Goal: Task Accomplishment & Management: Complete application form

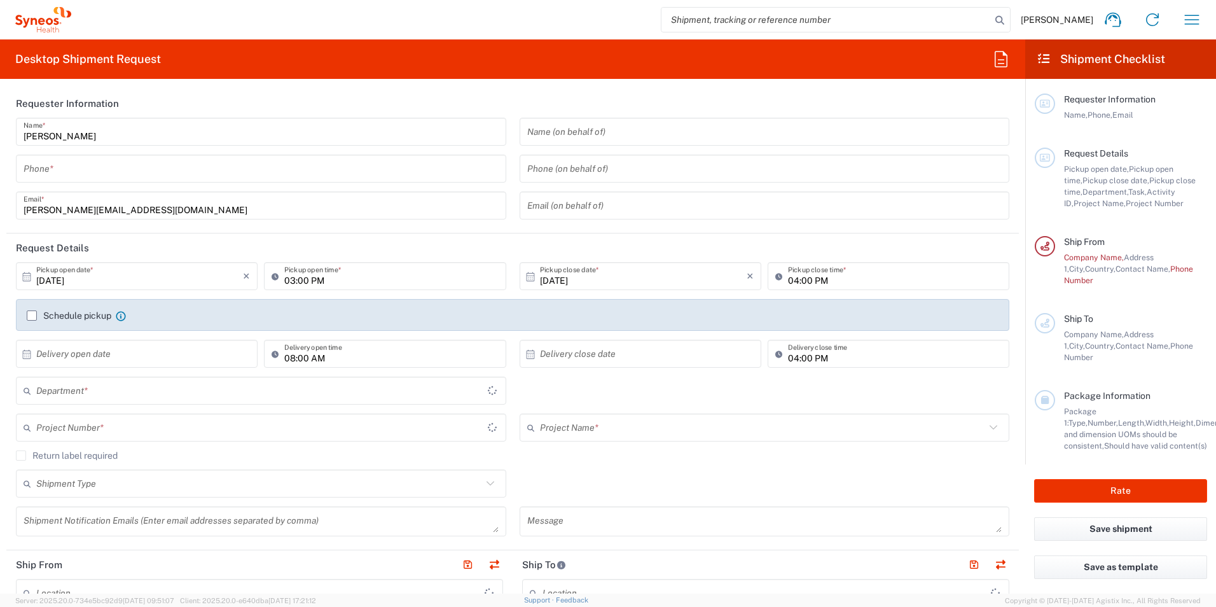
type input "3190"
type input "[GEOGRAPHIC_DATA]"
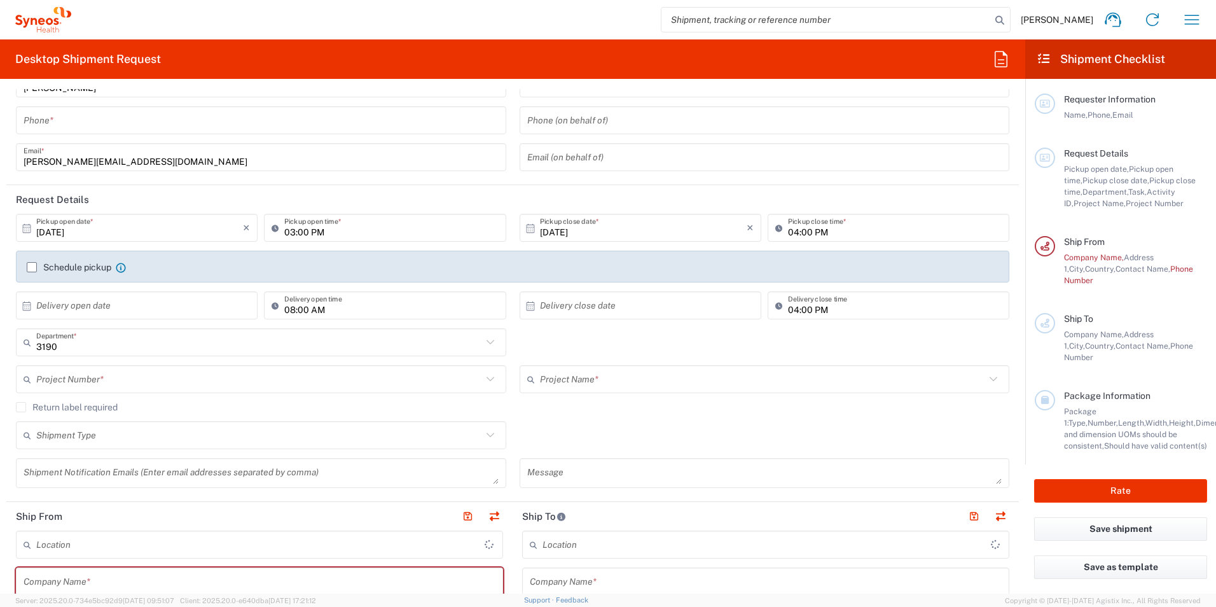
type input "[PERSON_NAME] Research Group Ltd-Macclesfield [GEOGRAPHIC_DATA]"
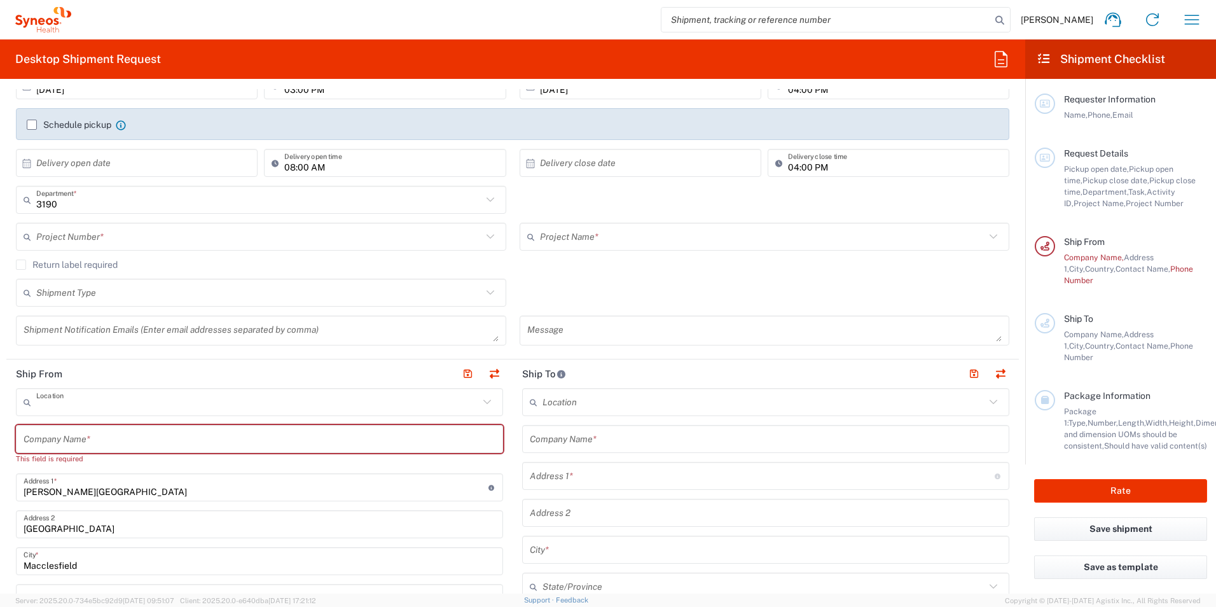
click at [459, 403] on input "text" at bounding box center [257, 402] width 443 height 22
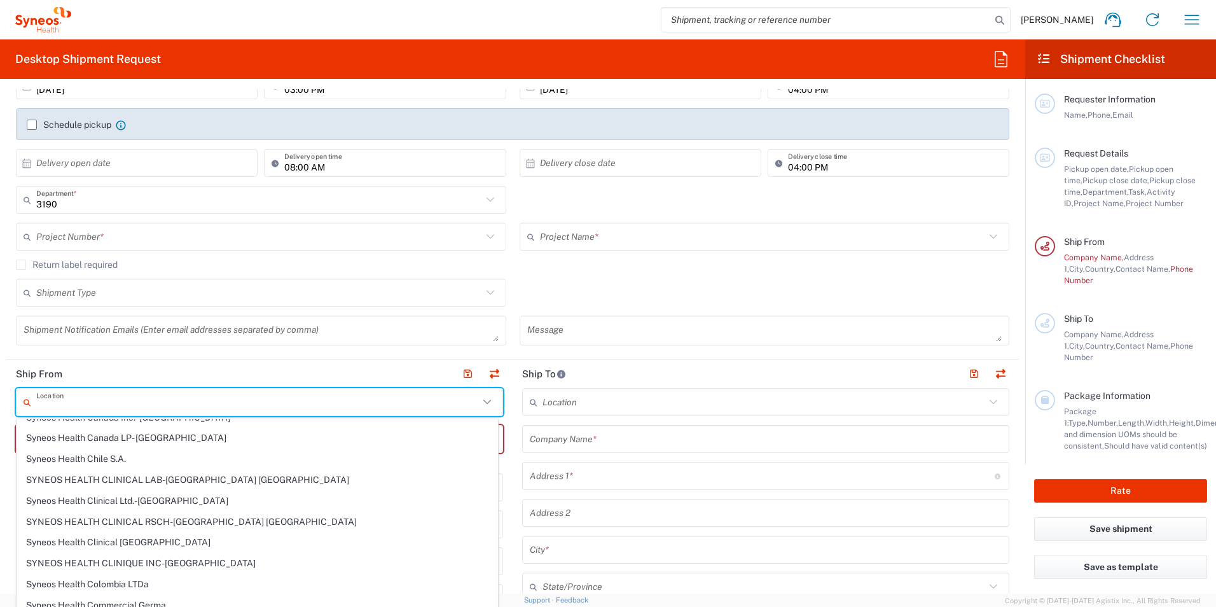
scroll to position [1018, 0]
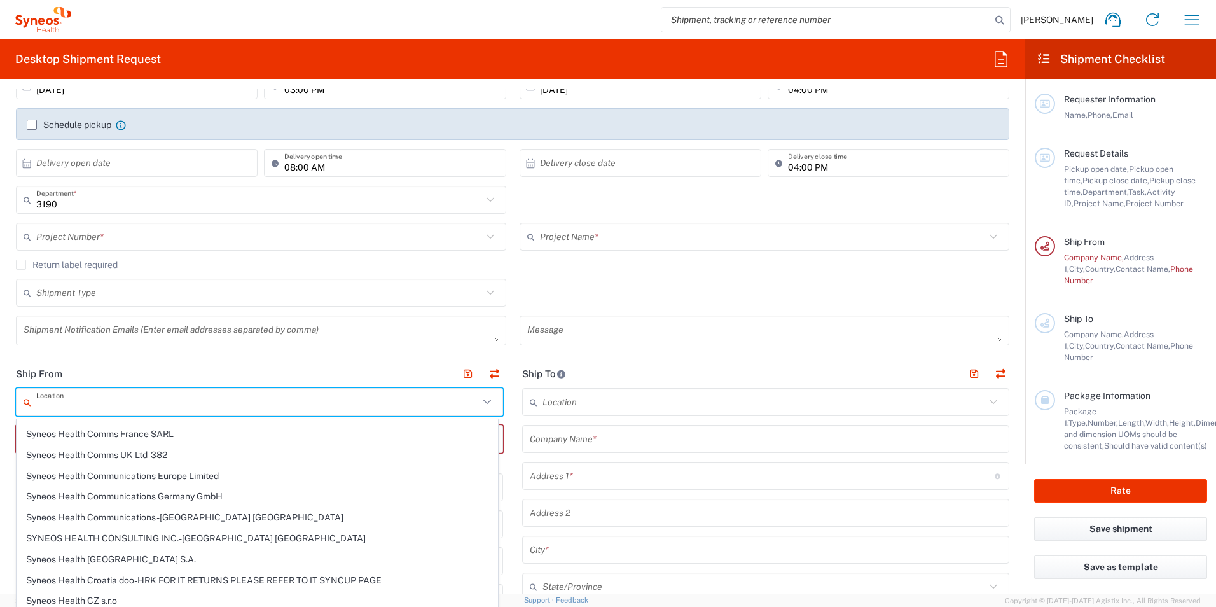
click at [392, 365] on header "Ship From" at bounding box center [259, 373] width 506 height 29
type input "[PERSON_NAME] Research Group Ltd-Macclesfield [GEOGRAPHIC_DATA]"
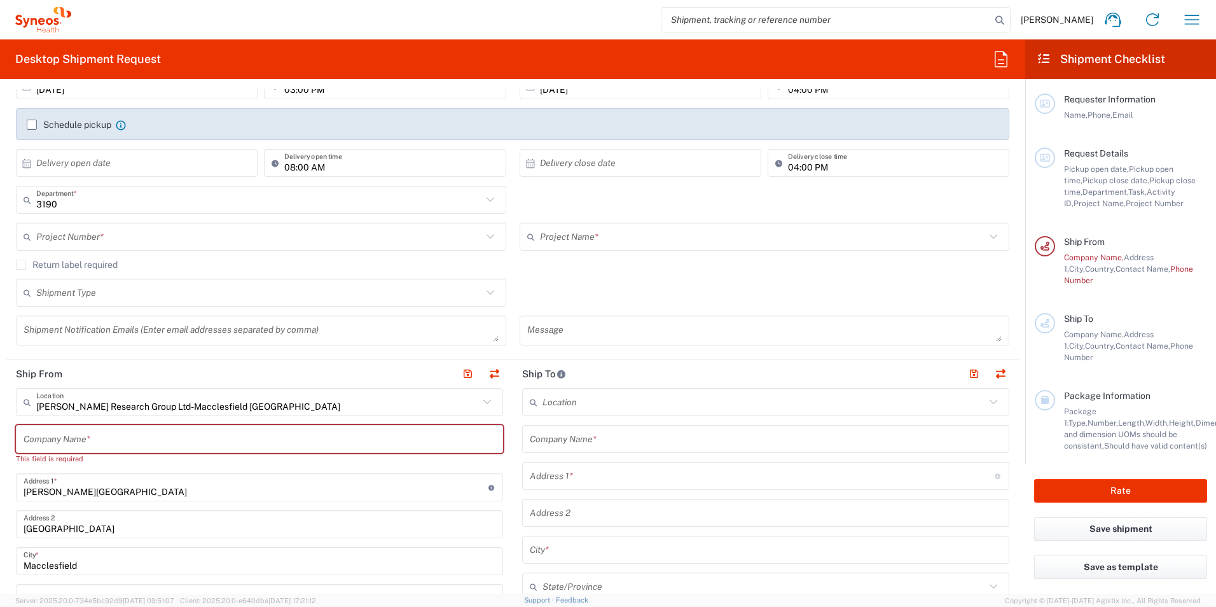
scroll to position [254, 0]
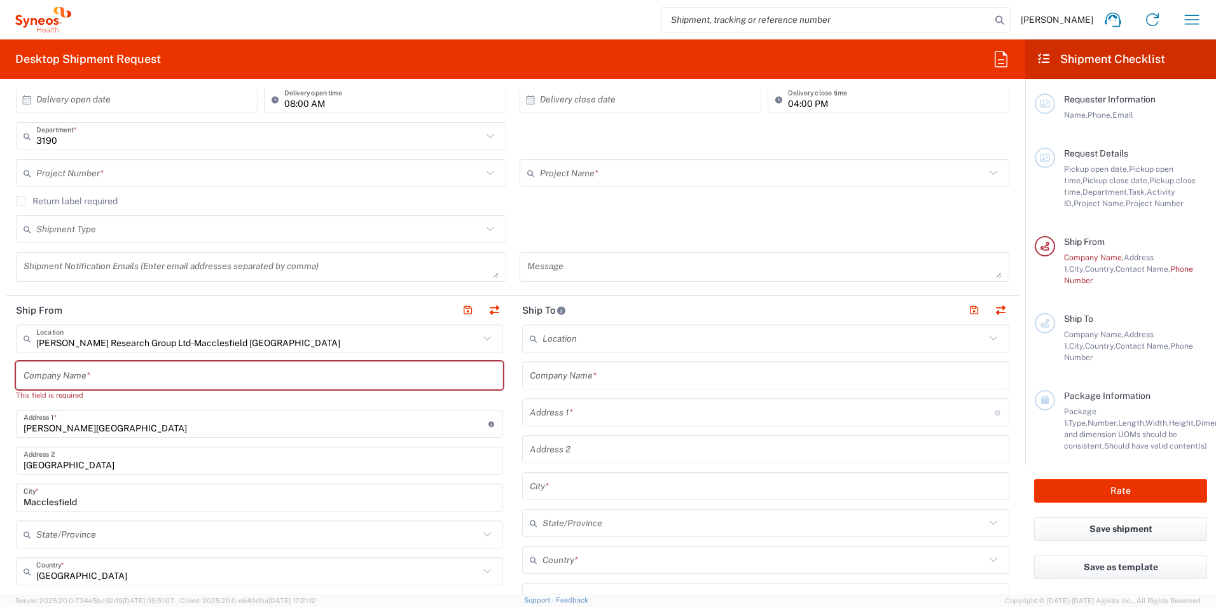
click at [183, 427] on input "[PERSON_NAME][GEOGRAPHIC_DATA]" at bounding box center [256, 424] width 465 height 22
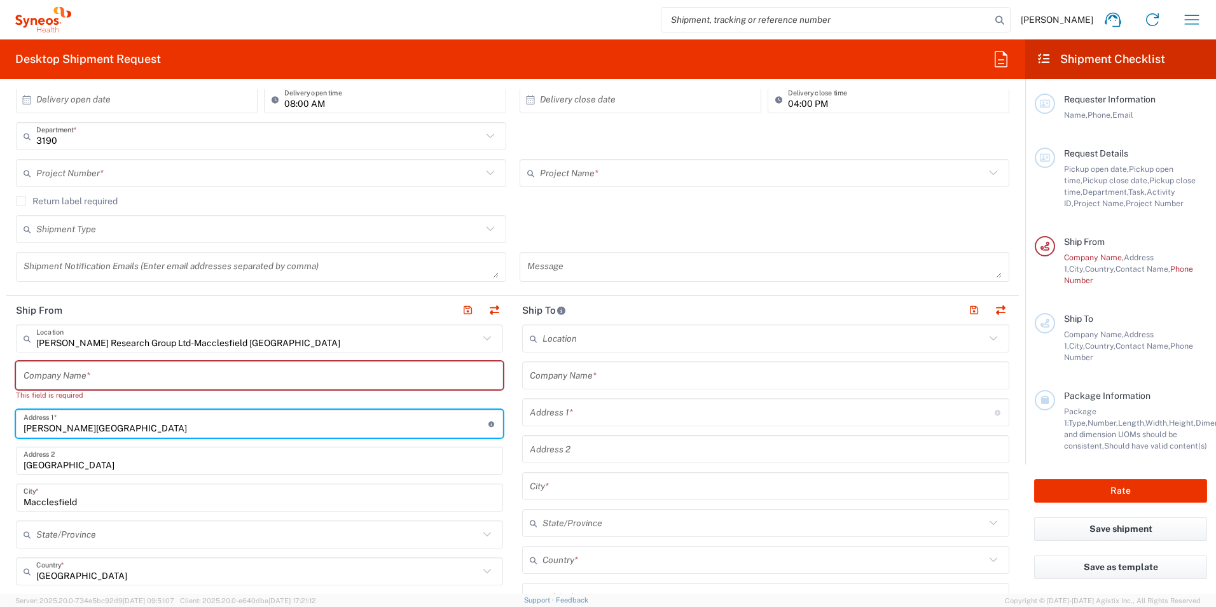
drag, startPoint x: 183, startPoint y: 427, endPoint x: 26, endPoint y: 408, distance: 157.6
click at [0, 427] on html "[PERSON_NAME] Home Shipment estimator Shipment tracking Desktop shipment reques…" at bounding box center [608, 303] width 1216 height 607
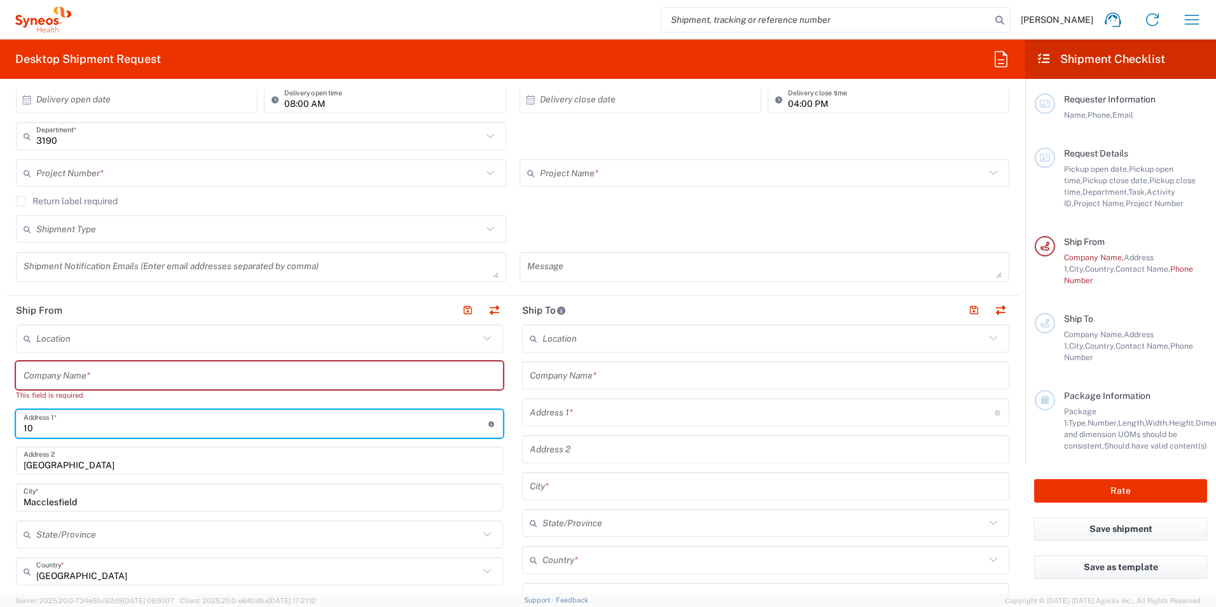
type input "[STREET_ADDRESS]"
type input "[PERSON_NAME]"
type input "[GEOGRAPHIC_DATA]"
type input "07761722079"
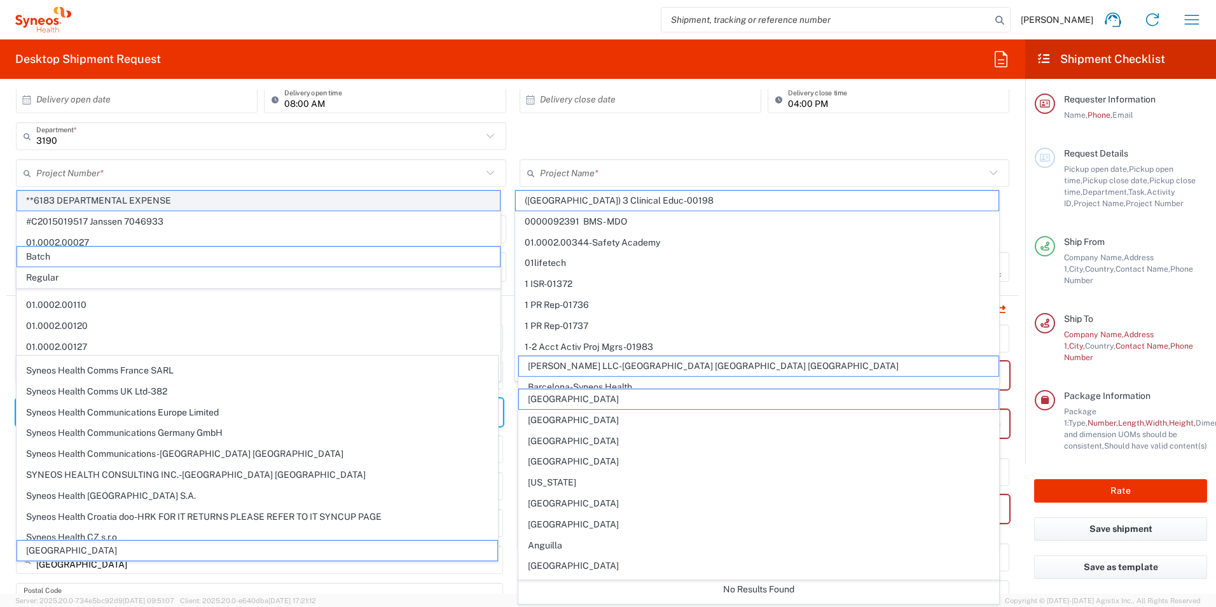
scroll to position [0, 0]
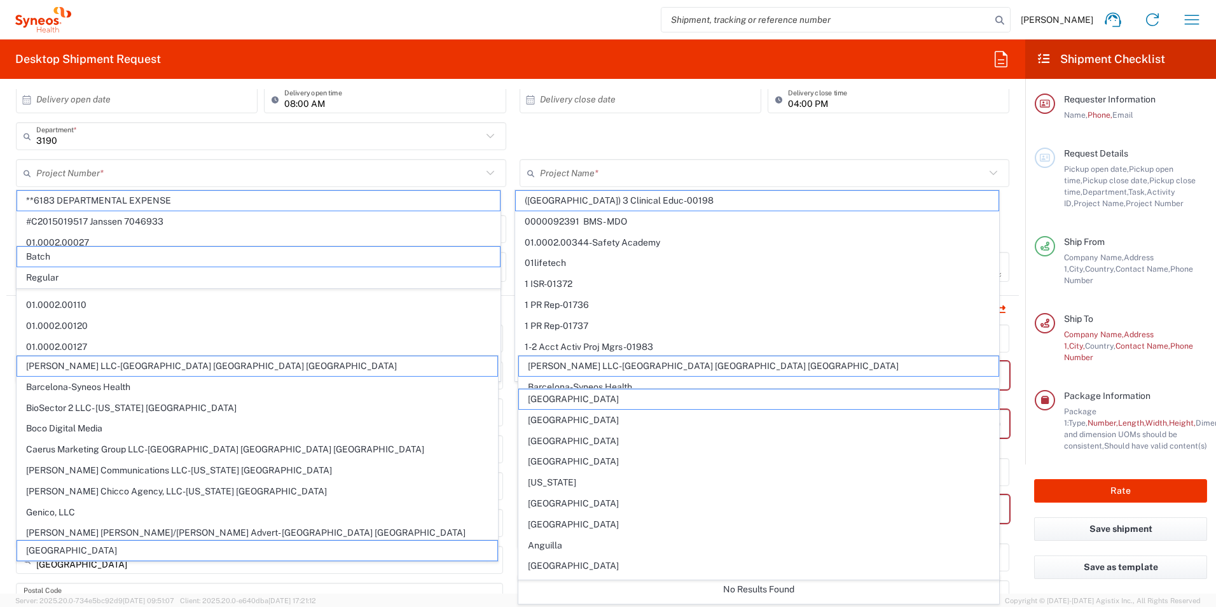
click at [539, 134] on div "3190 Department * 3190 3000 3100 3109 3110 3111 3112 3125 3130 3135 3136 3150 3…" at bounding box center [513, 140] width 1007 height 37
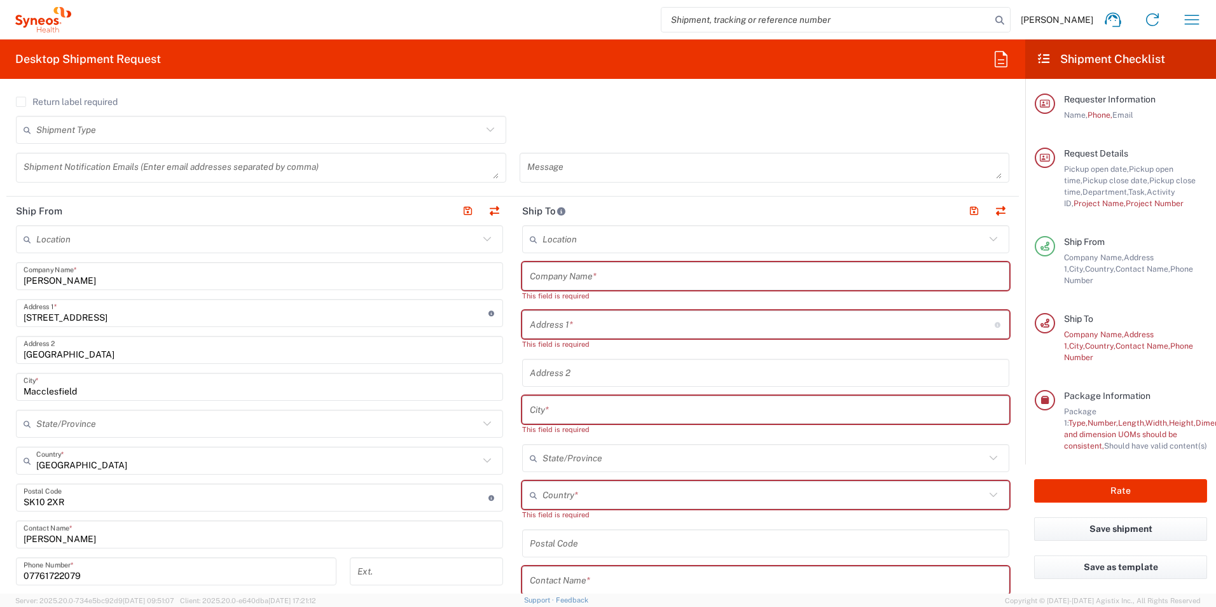
scroll to position [393, 0]
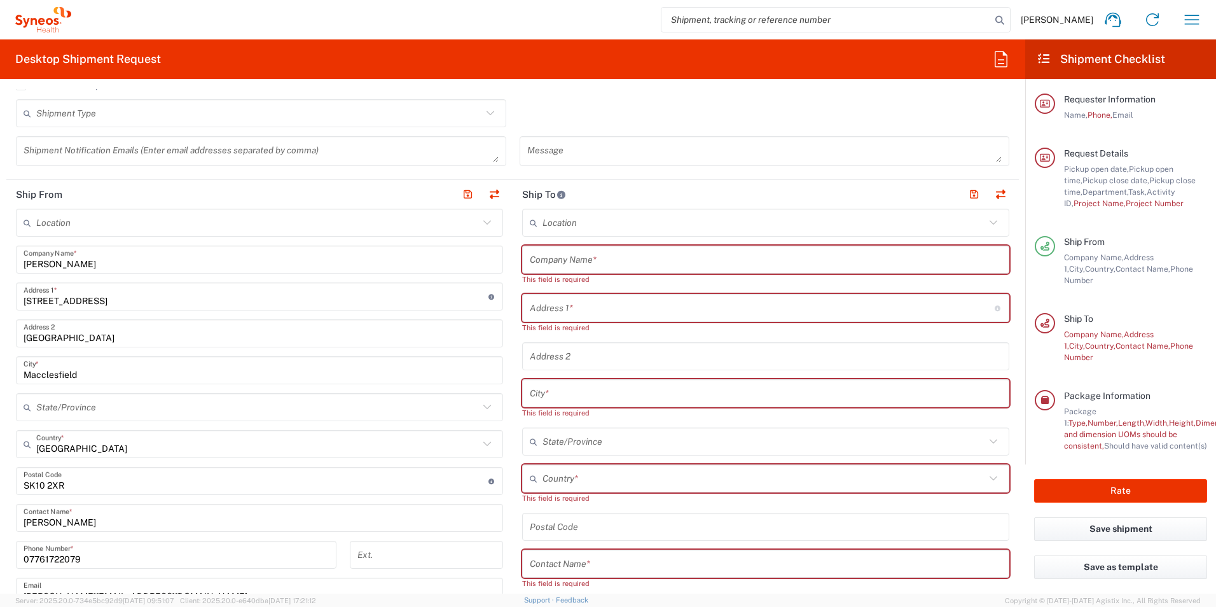
click at [121, 342] on input "[GEOGRAPHIC_DATA]" at bounding box center [260, 334] width 472 height 22
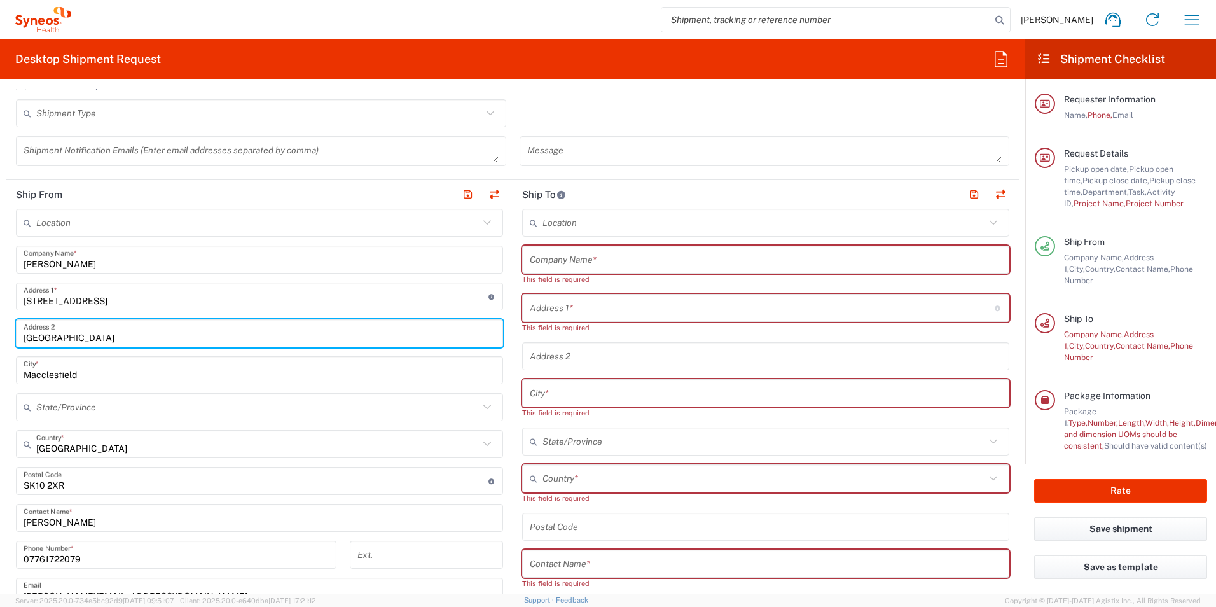
drag, startPoint x: 135, startPoint y: 342, endPoint x: -3, endPoint y: 347, distance: 138.1
click at [0, 347] on html "[PERSON_NAME] Home Shipment estimator Shipment tracking Desktop shipment reques…" at bounding box center [608, 303] width 1216 height 607
click at [0, 338] on html "[PERSON_NAME] Home Shipment estimator Shipment tracking Desktop shipment reques…" at bounding box center [608, 303] width 1216 height 607
type input "Wallingford"
click at [66, 368] on input "Macclesfield" at bounding box center [260, 370] width 472 height 22
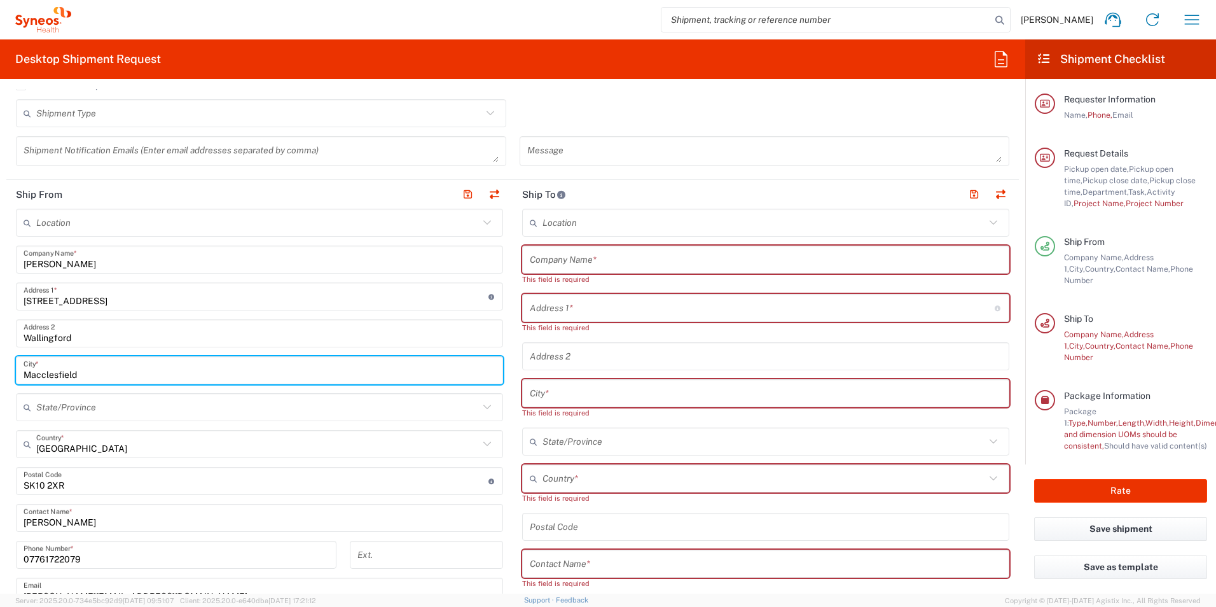
drag, startPoint x: 90, startPoint y: 373, endPoint x: -3, endPoint y: 373, distance: 92.9
click at [0, 373] on html "[PERSON_NAME] Home Shipment estimator Shipment tracking Desktop shipment reques…" at bounding box center [608, 303] width 1216 height 607
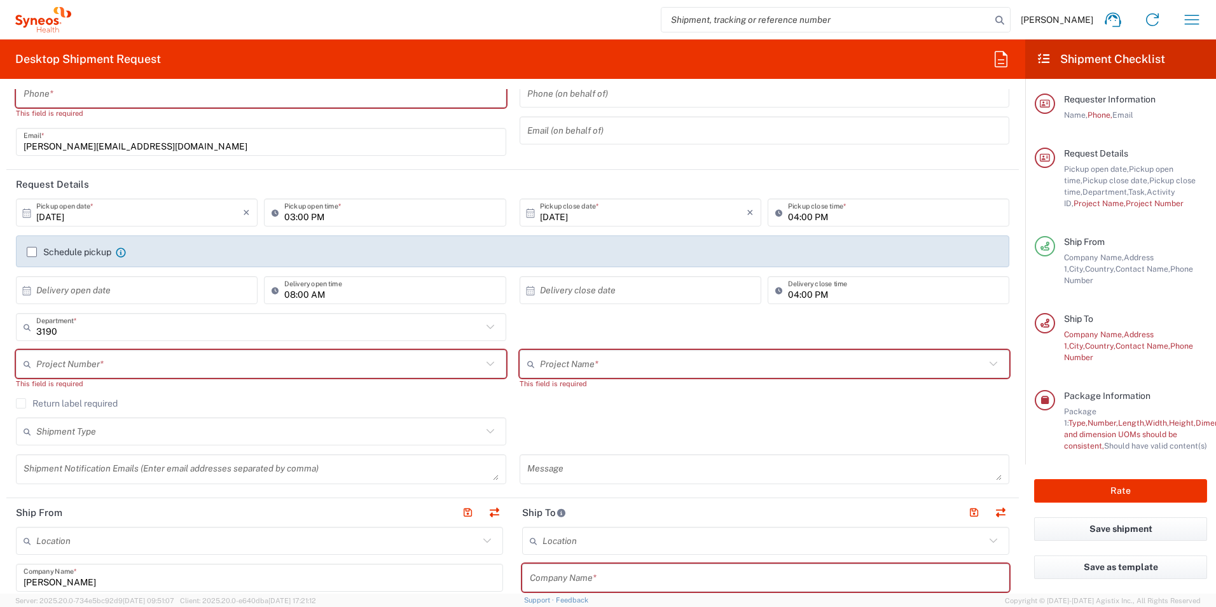
scroll to position [0, 0]
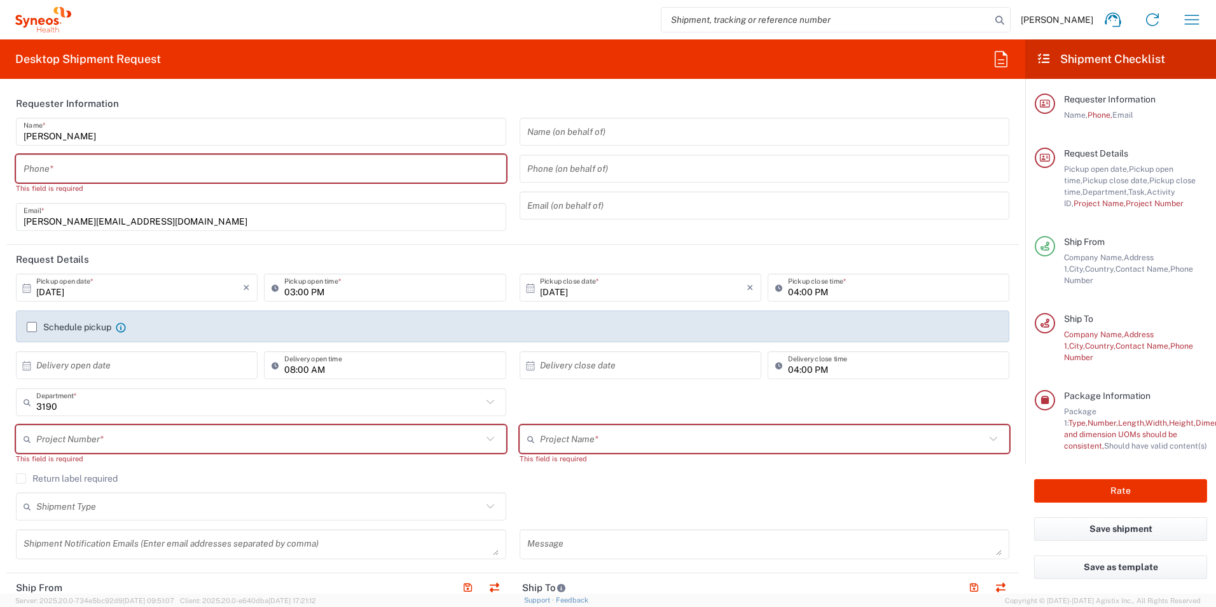
click at [92, 174] on input "tel" at bounding box center [261, 169] width 475 height 22
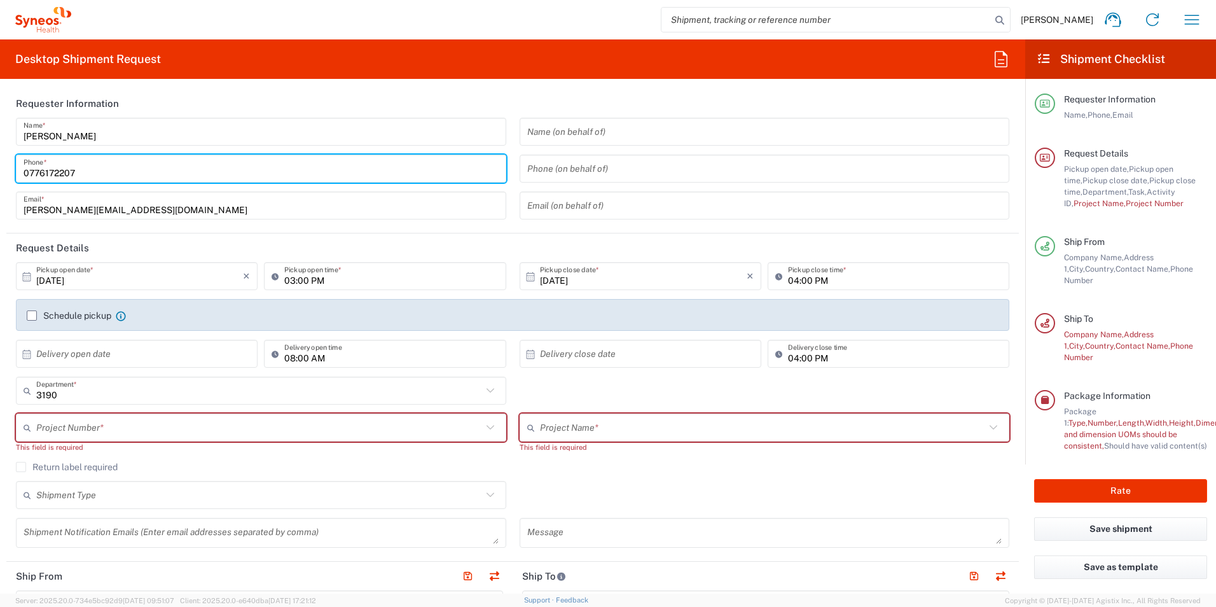
type input "07761722079"
type input "[PERSON_NAME][EMAIL_ADDRESS][DOMAIN_NAME]"
type input "[GEOGRAPHIC_DATA]"
type input "[PERSON_NAME] Research Group"
type input "[STREET_ADDRESS]"
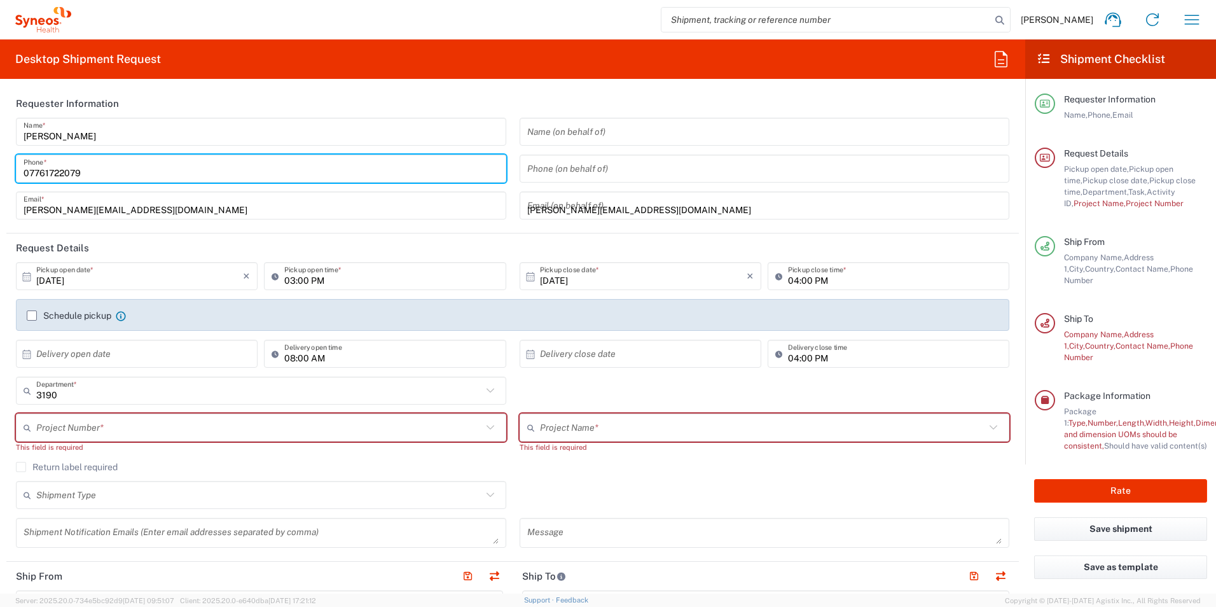
type input "[PERSON_NAME], [GEOGRAPHIC_DATA]"
type input "[GEOGRAPHIC_DATA]"
type input "OX10 9SE"
type input "07761722079"
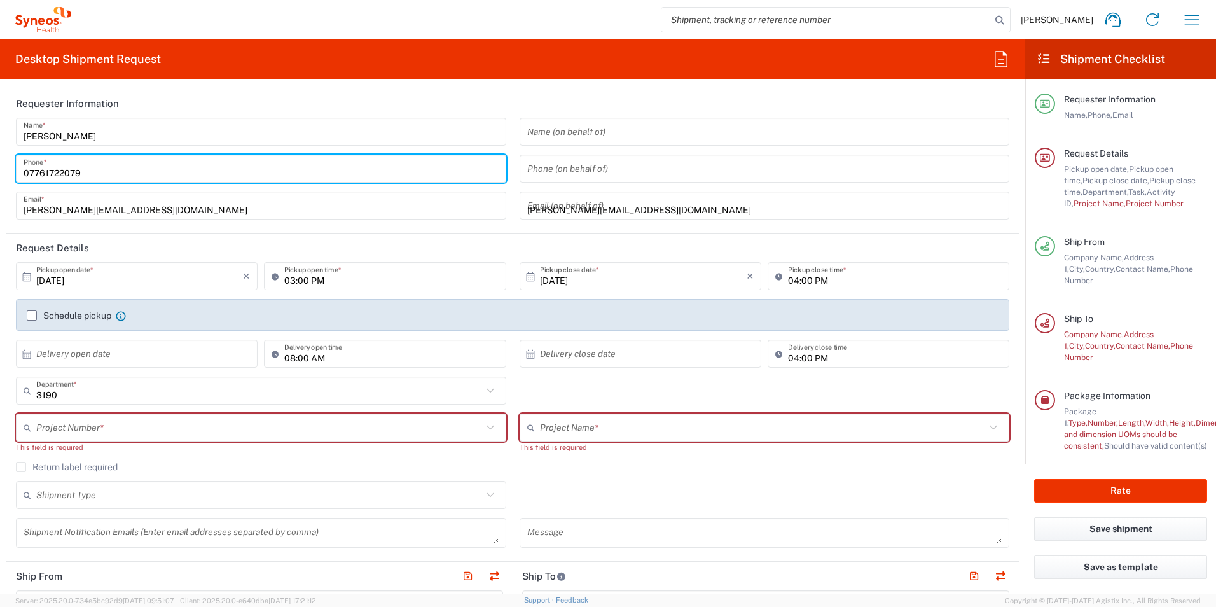
type input "[PERSON_NAME][EMAIL_ADDRESS][DOMAIN_NAME]"
type input "[PERSON_NAME]"
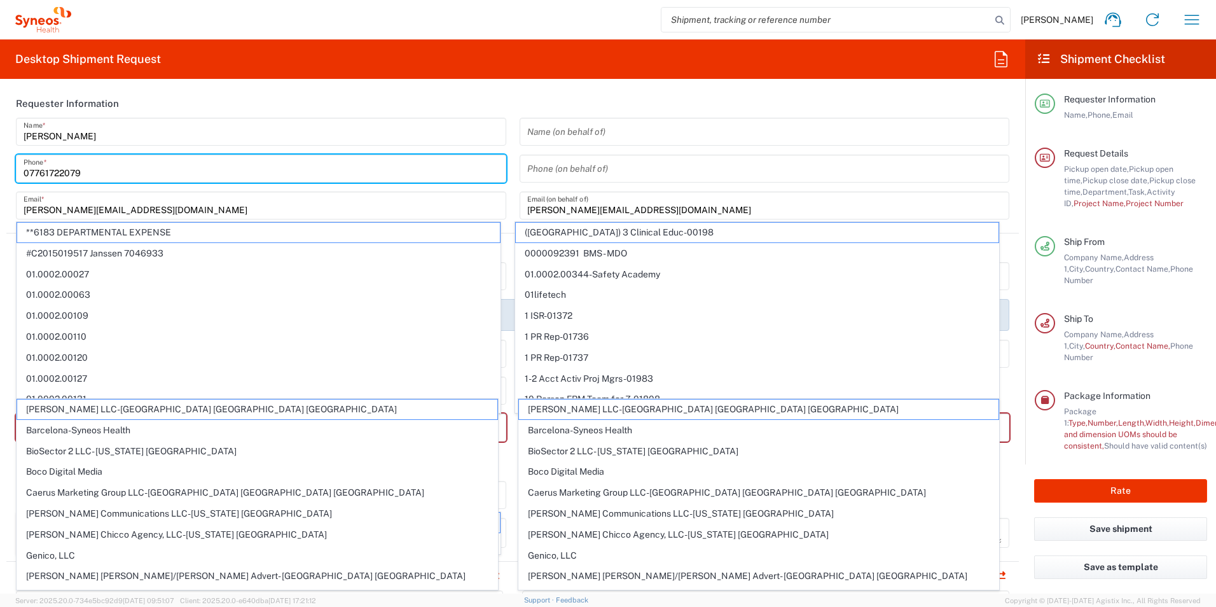
type input "07761722079"
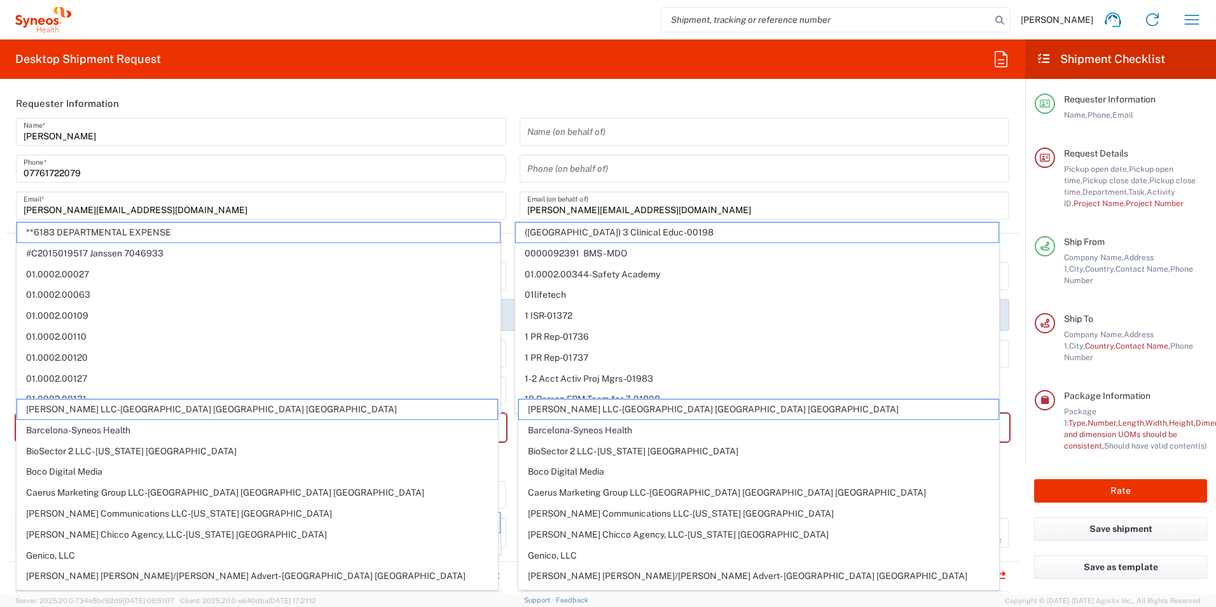
click at [543, 86] on div "Desktop Shipment Request Requester Information [PERSON_NAME] Name * [PHONE_NUMB…" at bounding box center [512, 316] width 1025 height 554
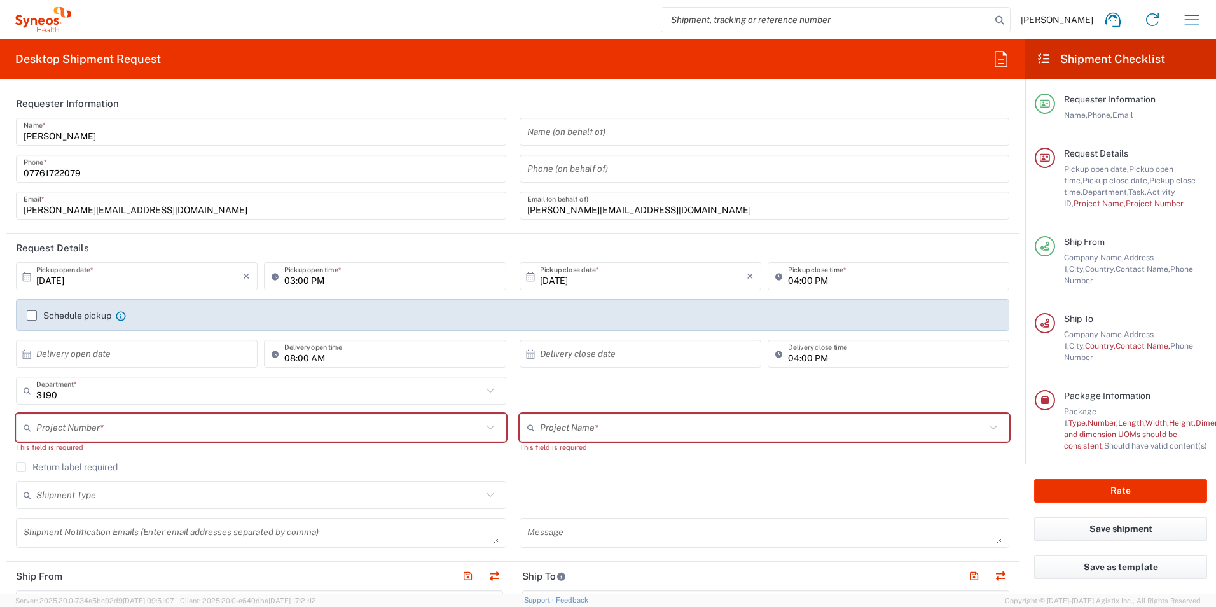
click at [31, 278] on icon at bounding box center [27, 276] width 8 height 9
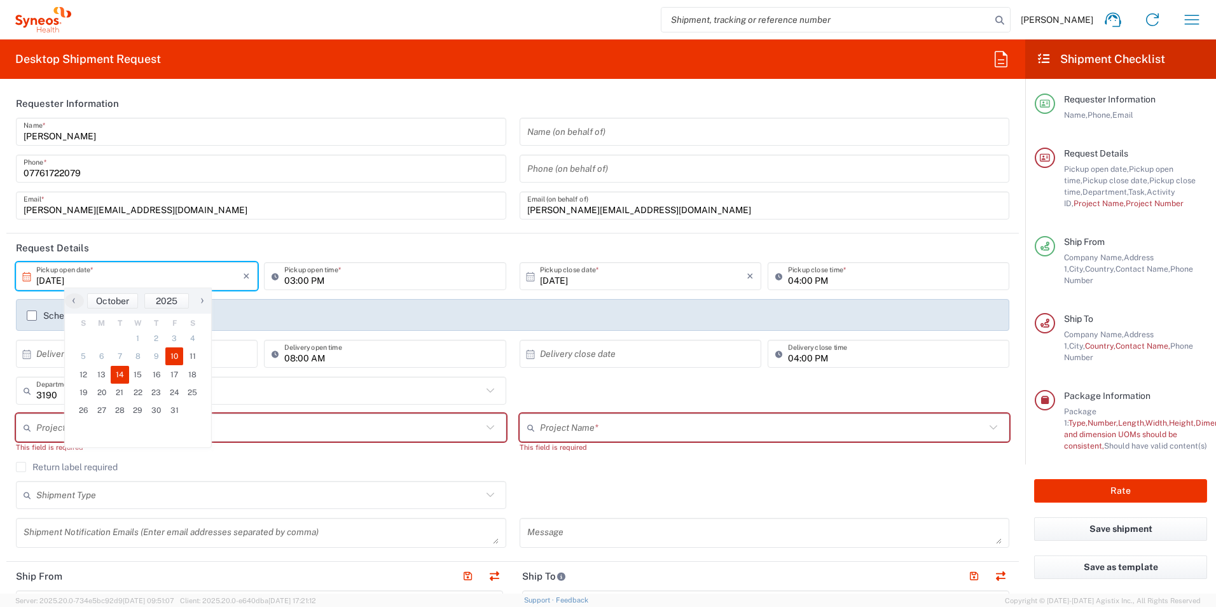
click at [118, 378] on span "14" at bounding box center [120, 375] width 18 height 18
type input "[DATE]"
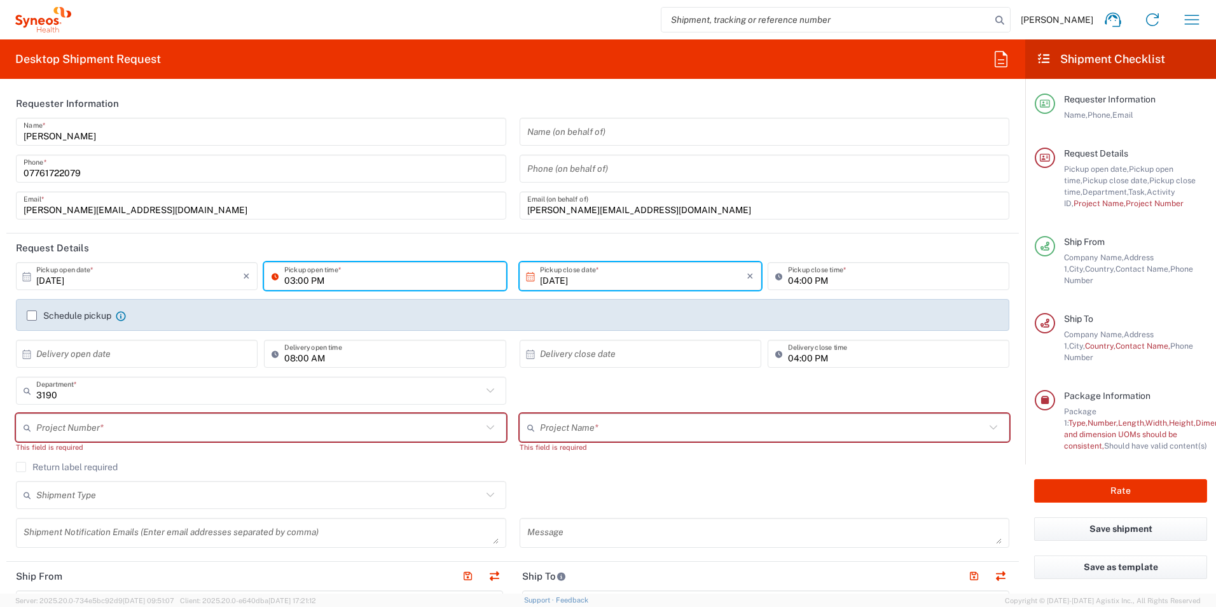
click at [289, 281] on input "03:00 PM" at bounding box center [391, 276] width 214 height 22
click at [291, 279] on input "03:00 PM" at bounding box center [391, 276] width 214 height 22
click at [288, 279] on input "03:00 PM" at bounding box center [391, 276] width 214 height 22
click at [291, 281] on input "03:00 PM" at bounding box center [391, 276] width 214 height 22
click at [321, 282] on input "09:00 PM" at bounding box center [391, 276] width 214 height 22
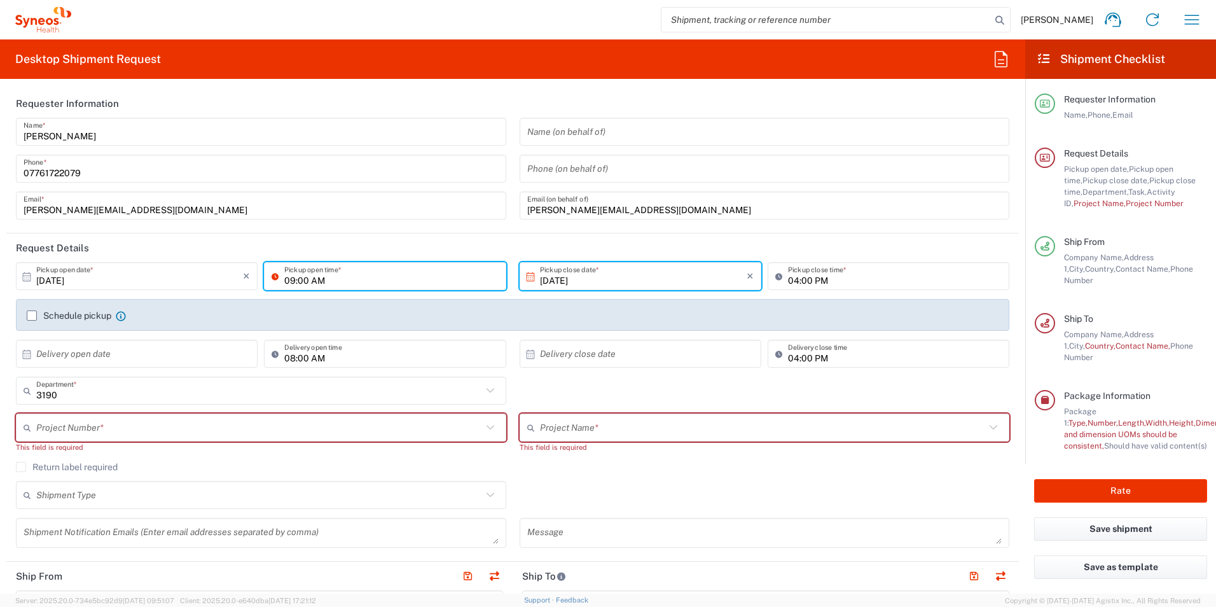
type input "09:00 AM"
click at [382, 244] on header "Request Details" at bounding box center [512, 247] width 1013 height 29
click at [789, 282] on input "04:00 PM" at bounding box center [895, 276] width 214 height 22
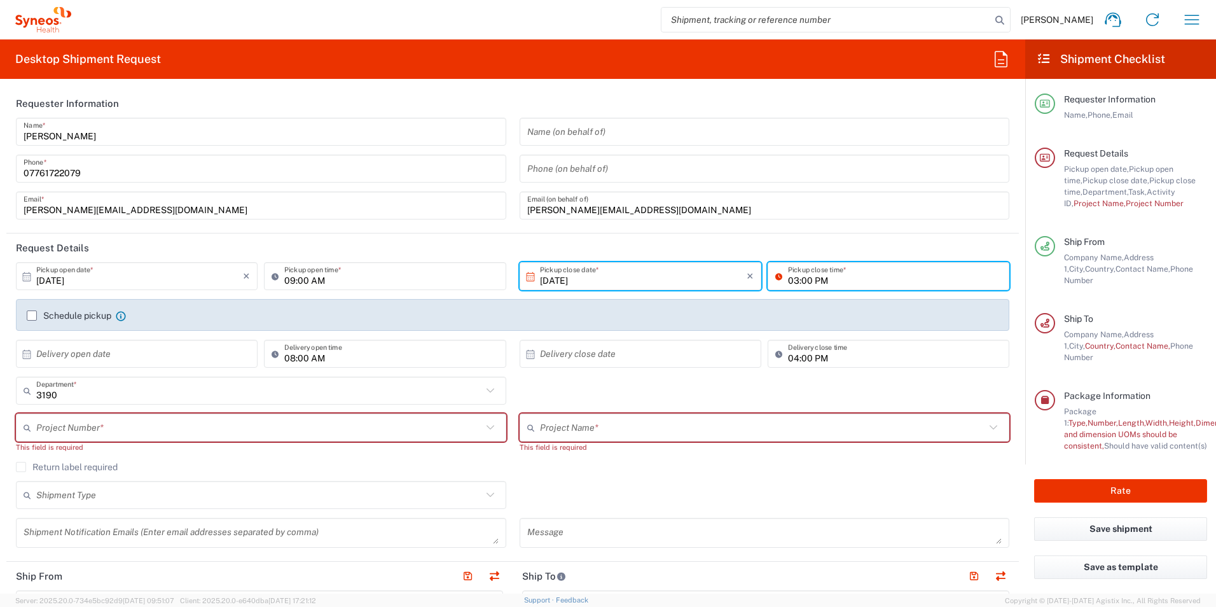
type input "03:00 PM"
click at [651, 240] on header "Request Details" at bounding box center [512, 247] width 1013 height 29
click at [30, 314] on label "Schedule pickup" at bounding box center [69, 315] width 85 height 10
click at [32, 316] on input "Schedule pickup" at bounding box center [32, 316] width 0 height 0
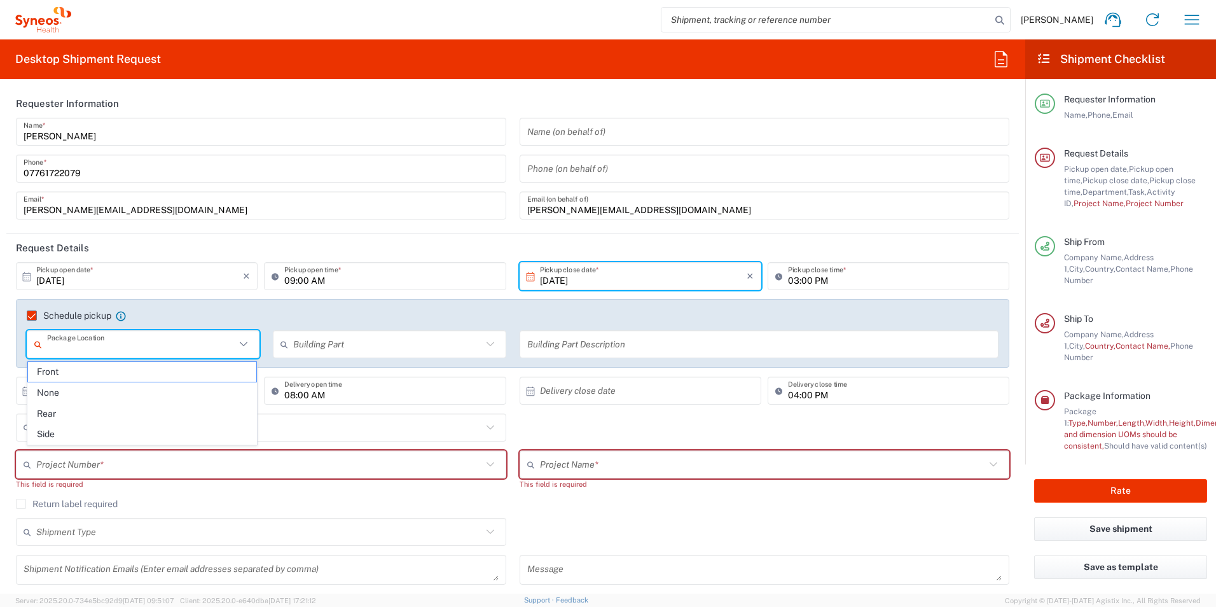
click at [219, 342] on input "text" at bounding box center [141, 344] width 188 height 22
click at [167, 373] on span "Front" at bounding box center [142, 372] width 228 height 20
type input "Front"
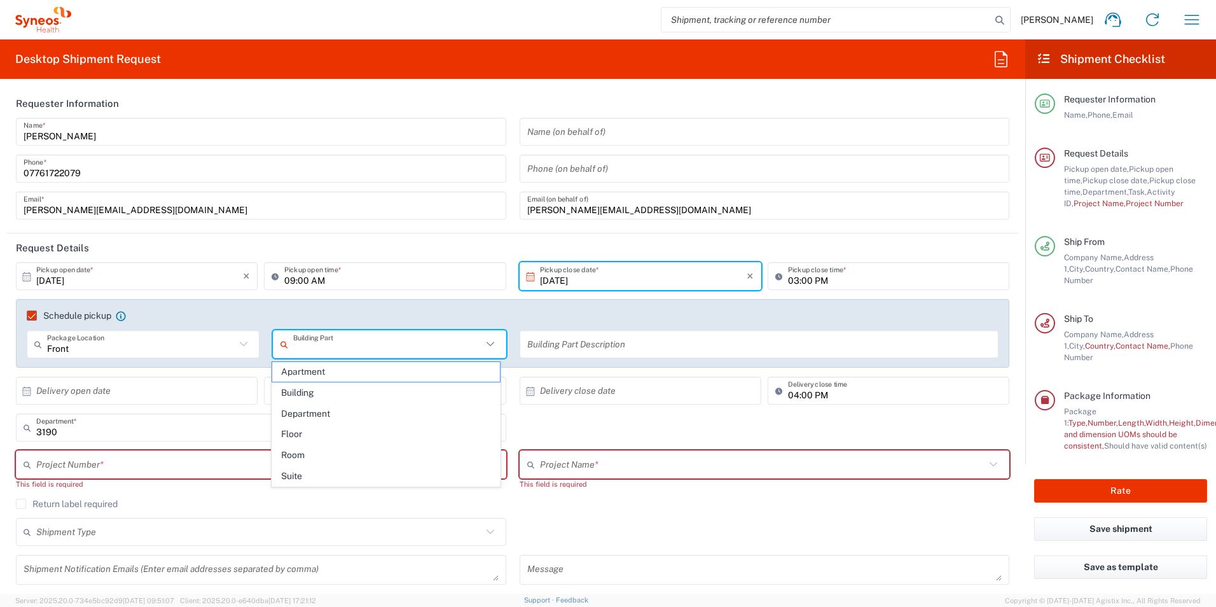
click at [315, 344] on input "text" at bounding box center [387, 344] width 188 height 22
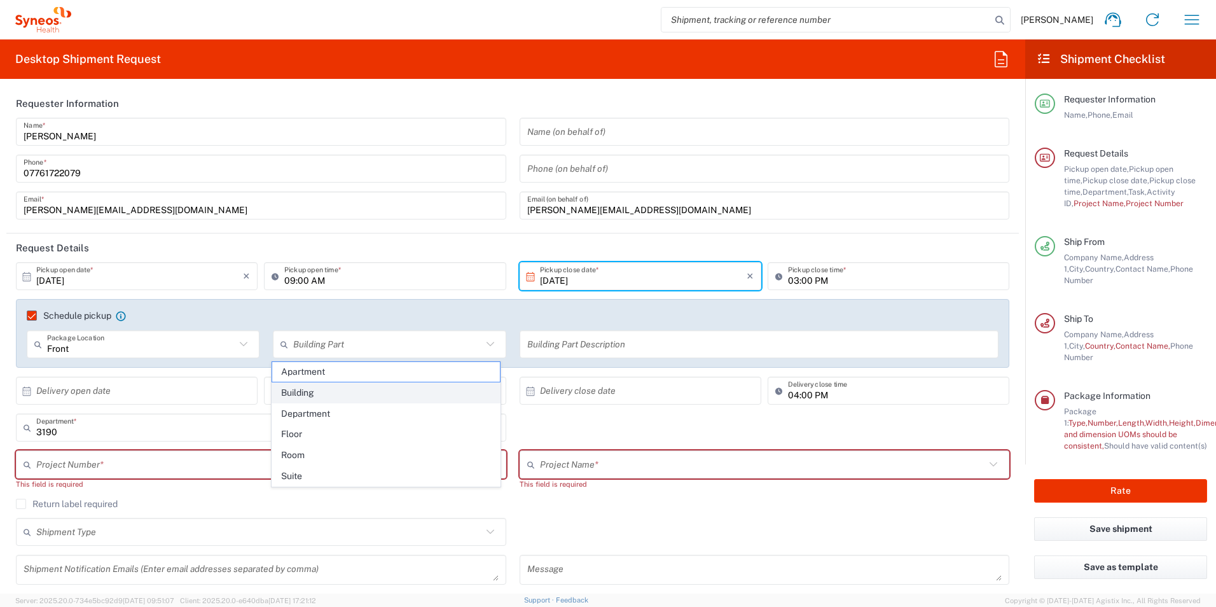
click at [321, 397] on span "Building" at bounding box center [386, 393] width 228 height 20
type input "Building"
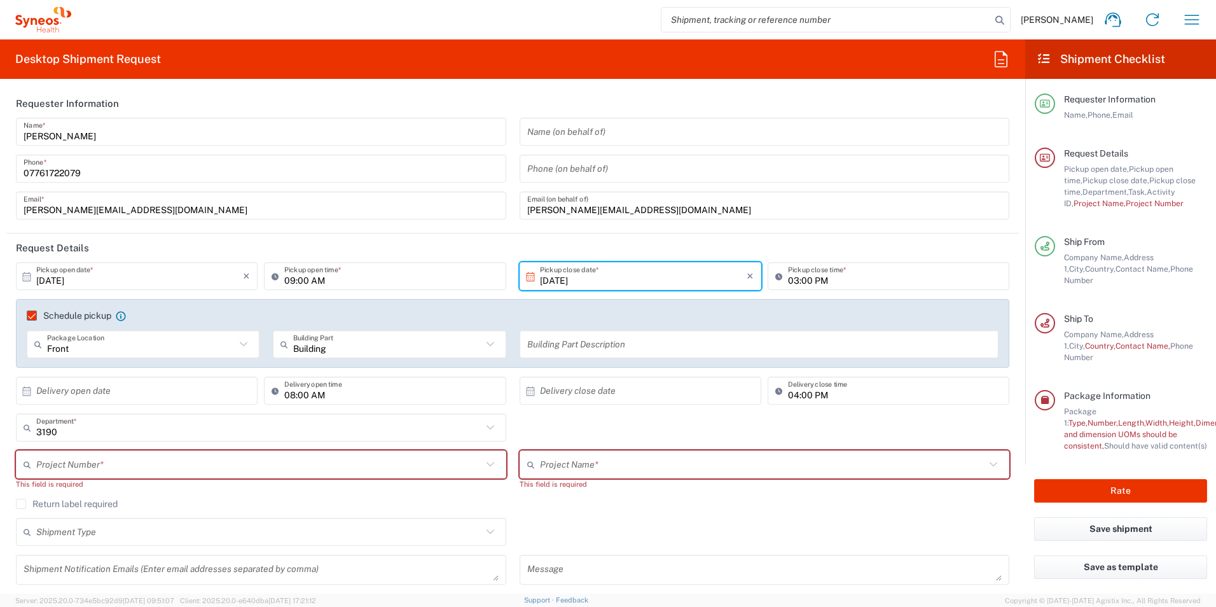
click at [573, 345] on input "text" at bounding box center [759, 344] width 464 height 22
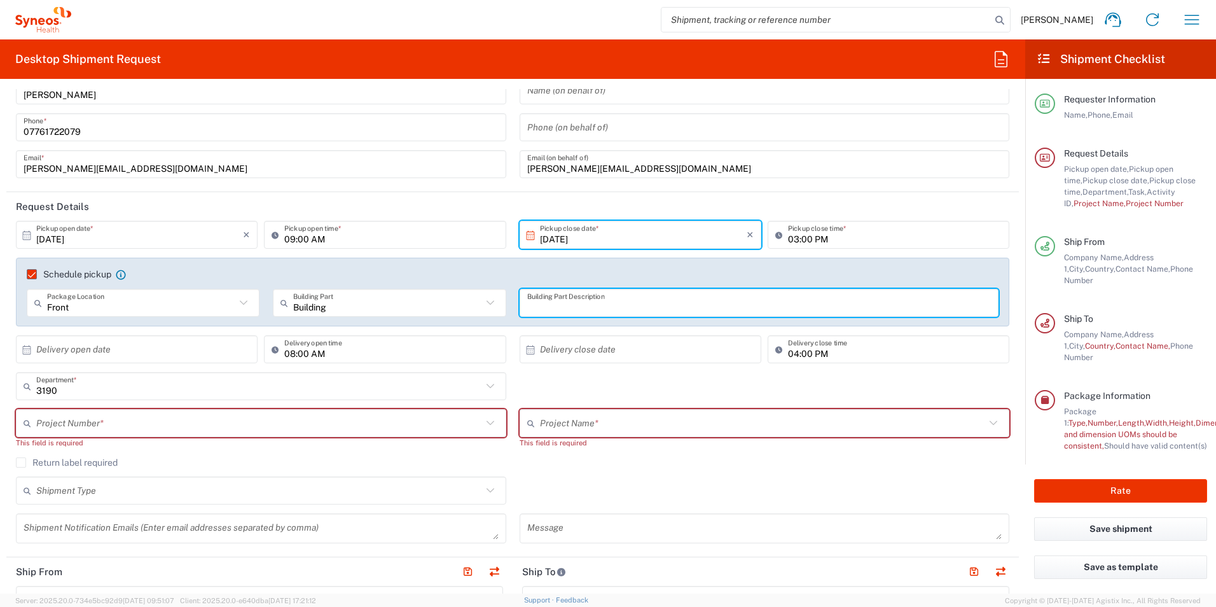
scroll to position [64, 0]
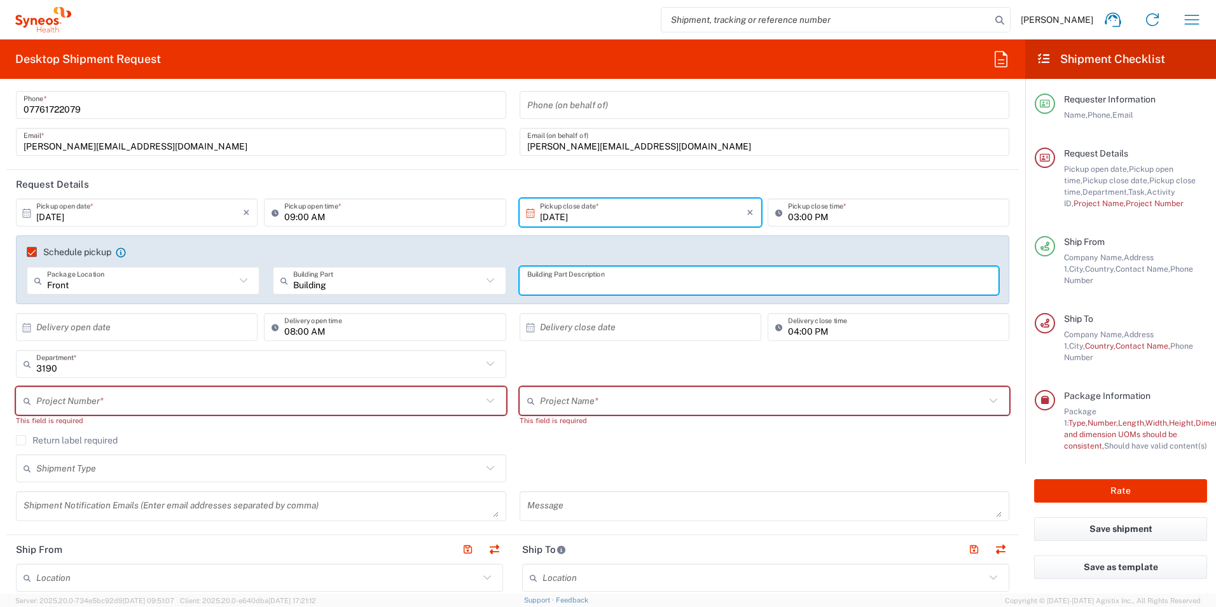
click at [179, 397] on input "text" at bounding box center [259, 401] width 446 height 22
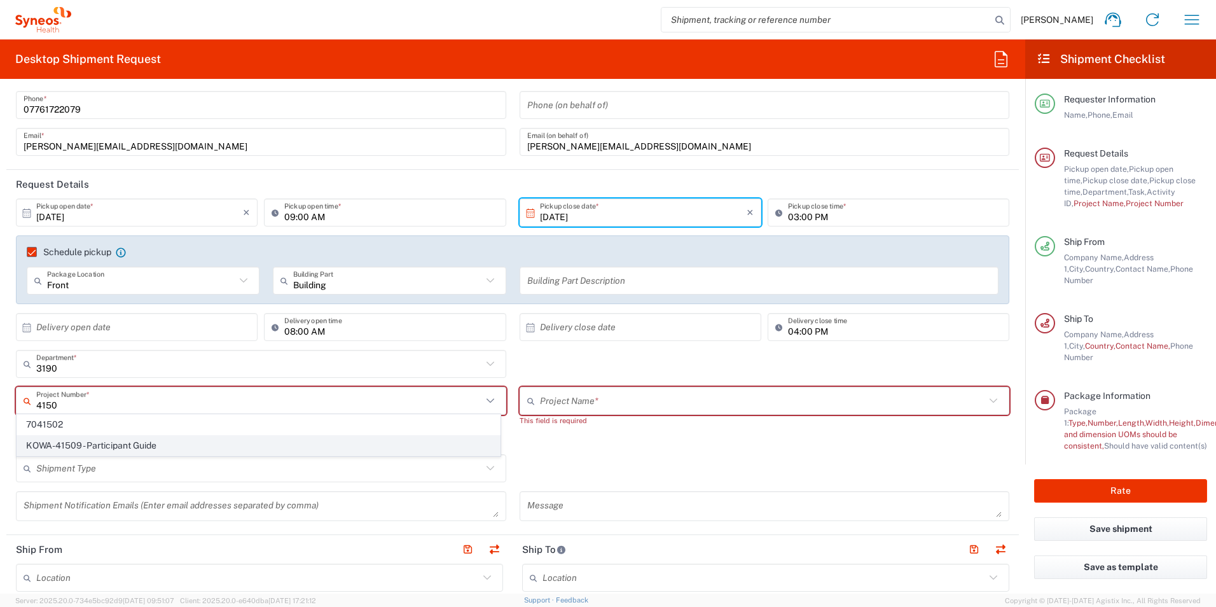
scroll to position [127, 0]
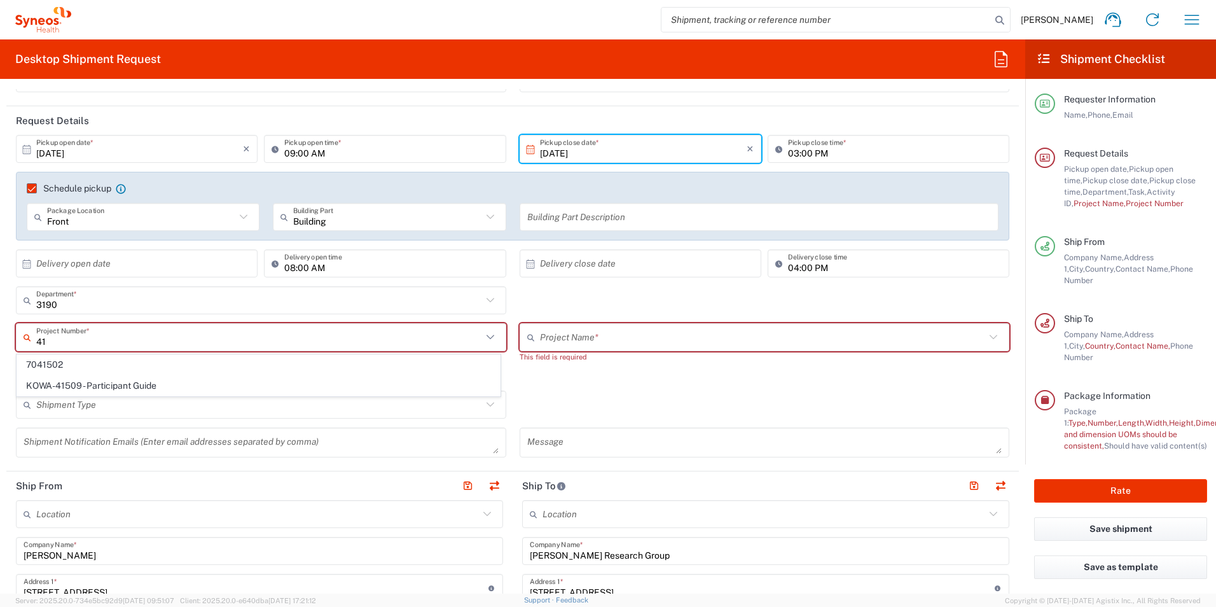
type input "4"
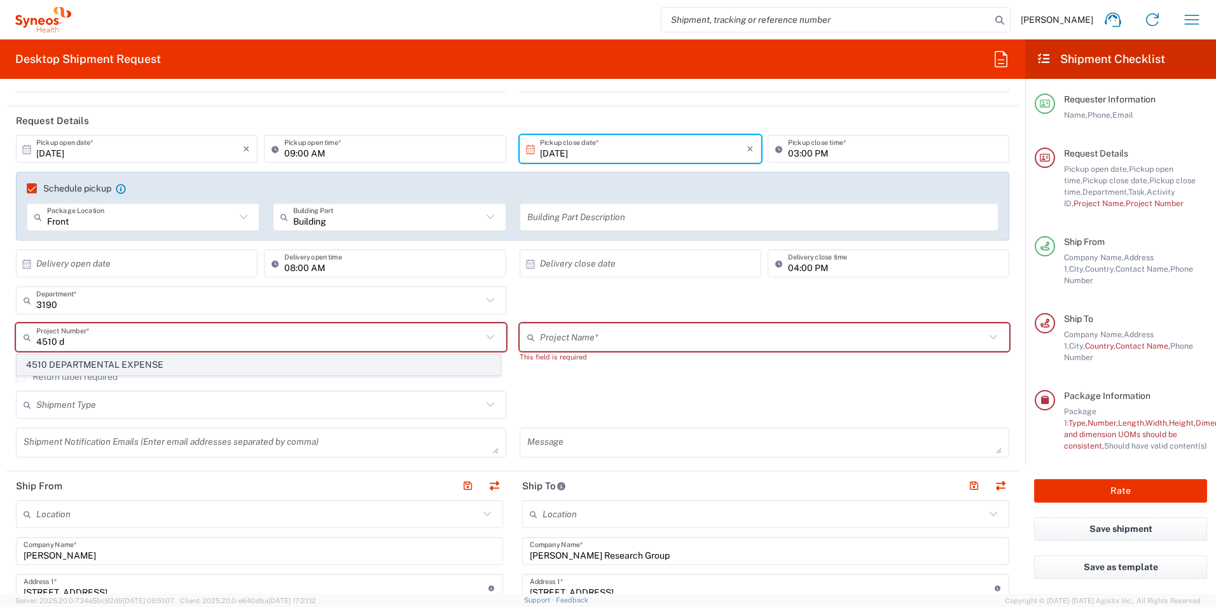
click at [120, 368] on span "4510 DEPARTMENTAL EXPENSE" at bounding box center [258, 365] width 483 height 20
type input "4510 DEPARTMENTAL EXPENSE"
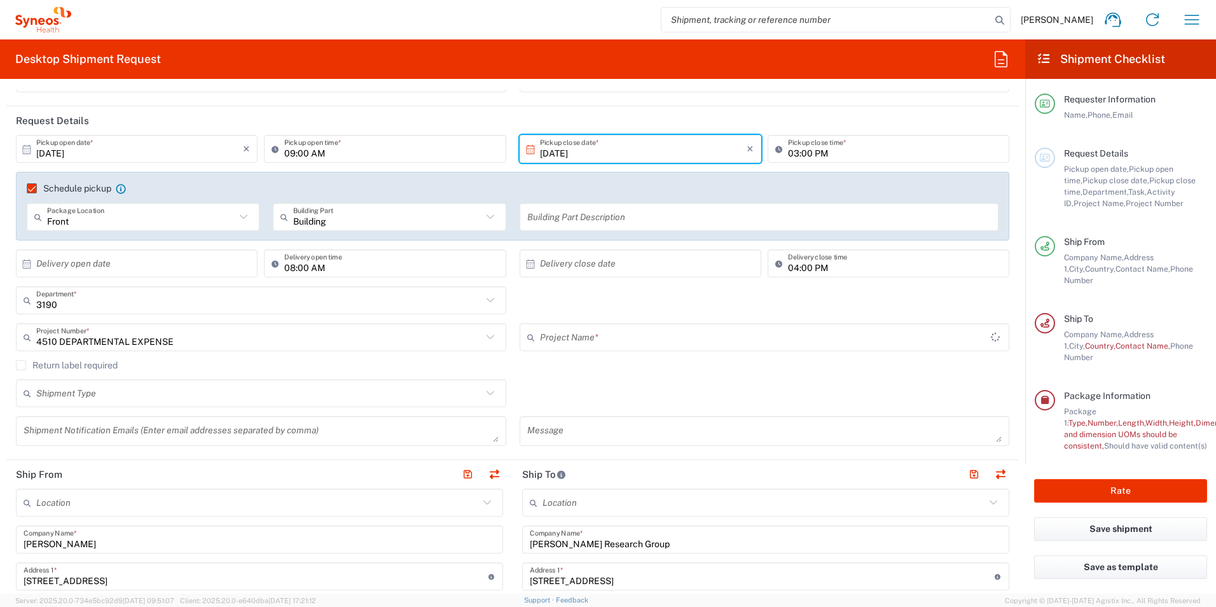
type input "4510 DEPARTMENTAL EXPENSE"
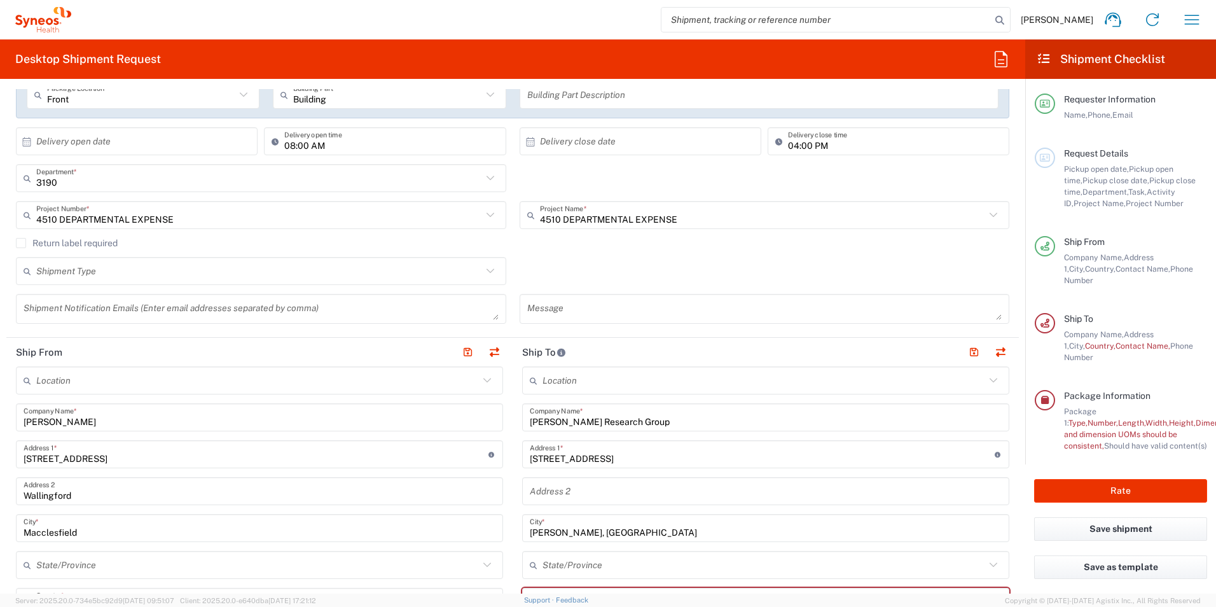
scroll to position [254, 0]
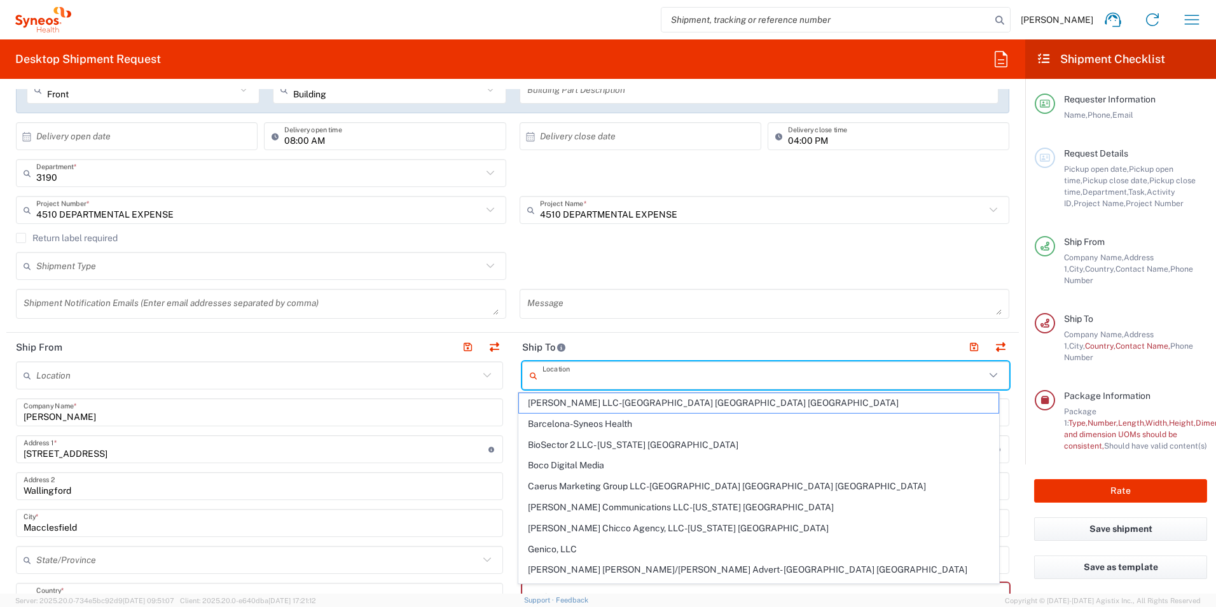
click at [611, 378] on input "text" at bounding box center [764, 376] width 443 height 22
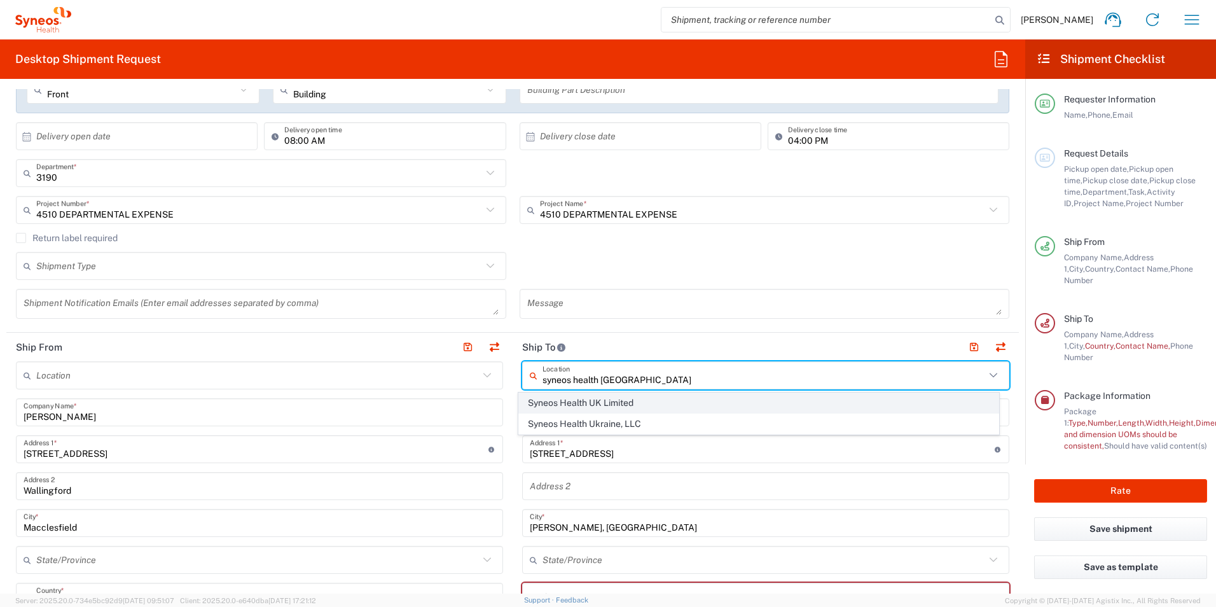
click at [623, 406] on span "Syneos Health UK Limited" at bounding box center [759, 403] width 480 height 20
type input "Syneos Health UK Limited"
type input "[STREET_ADDRESS],"
type input "[GEOGRAPHIC_DATA]"
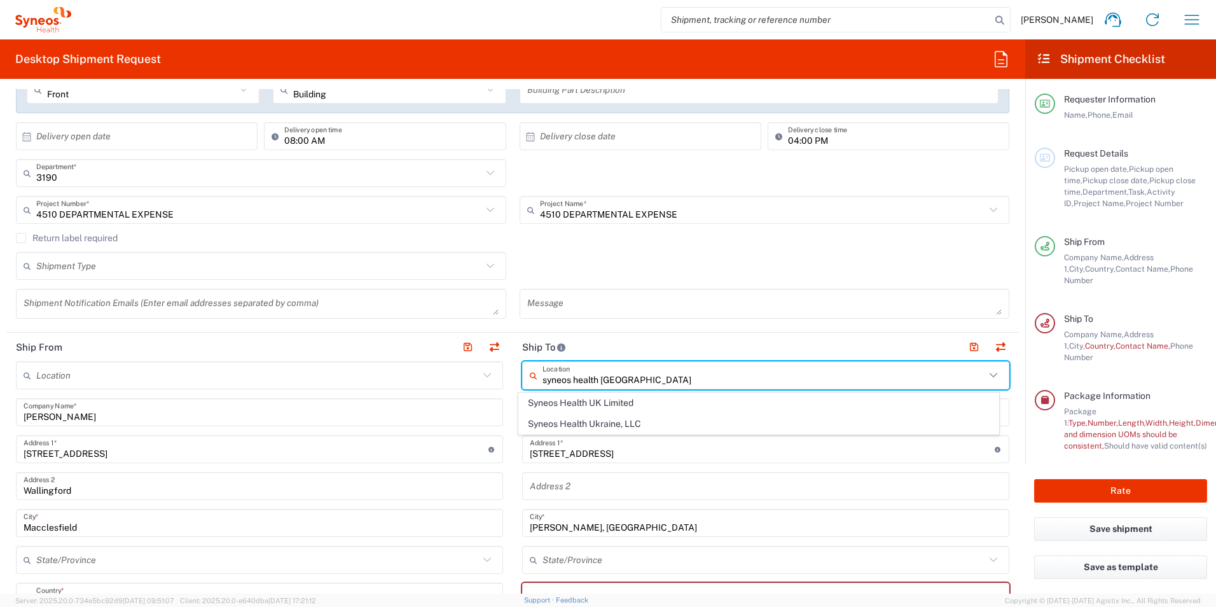
type input "[GEOGRAPHIC_DATA]"
type input "GU14 7BF"
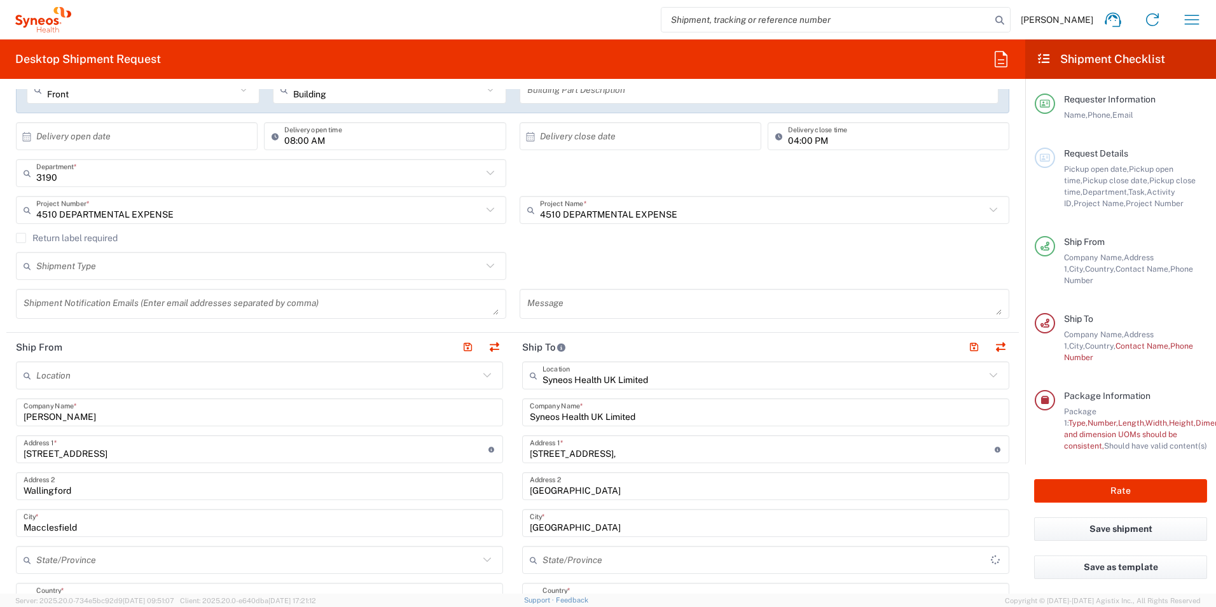
type input "[GEOGRAPHIC_DATA]"
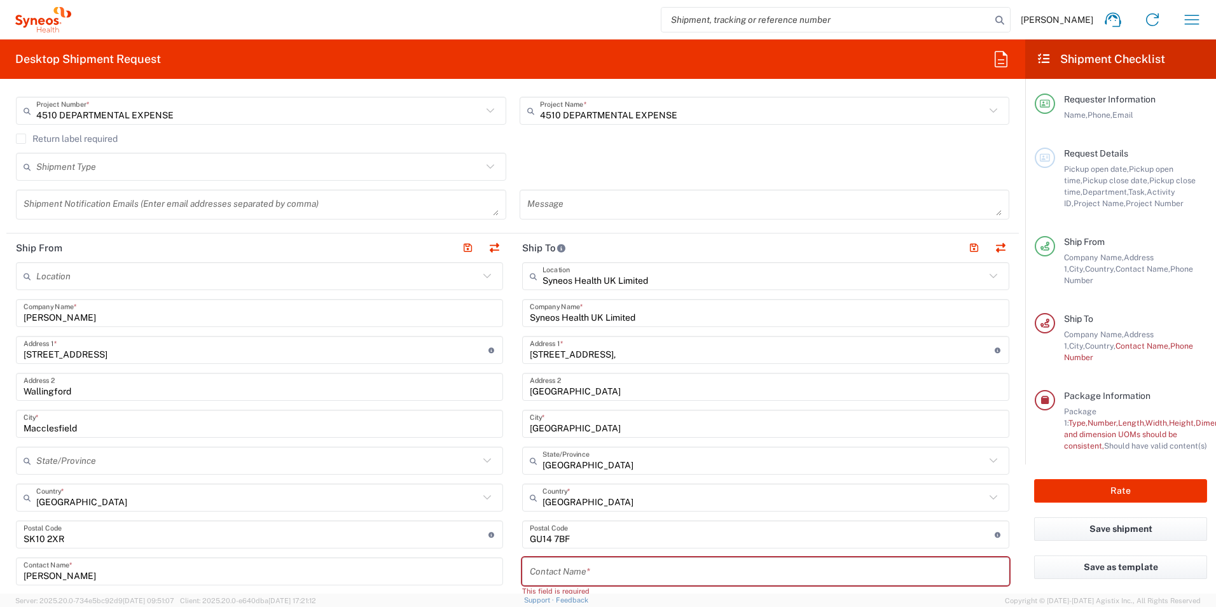
scroll to position [382, 0]
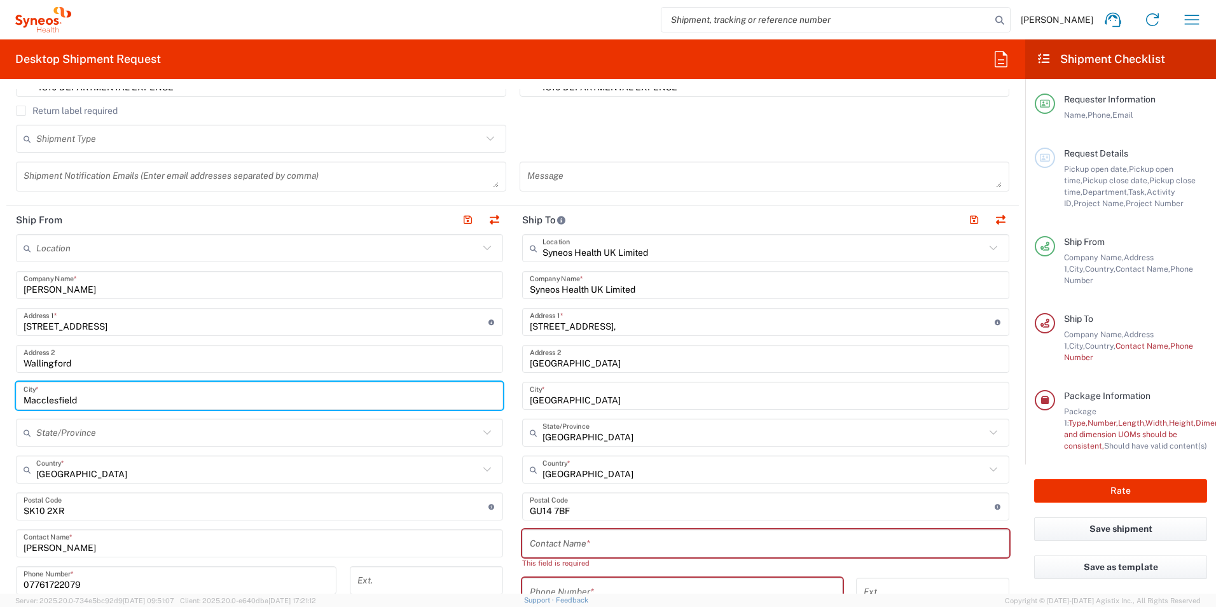
drag, startPoint x: 94, startPoint y: 396, endPoint x: -3, endPoint y: 399, distance: 96.7
click at [0, 399] on html "[PERSON_NAME] Home Shipment estimator Shipment tracking Desktop shipment reques…" at bounding box center [608, 303] width 1216 height 607
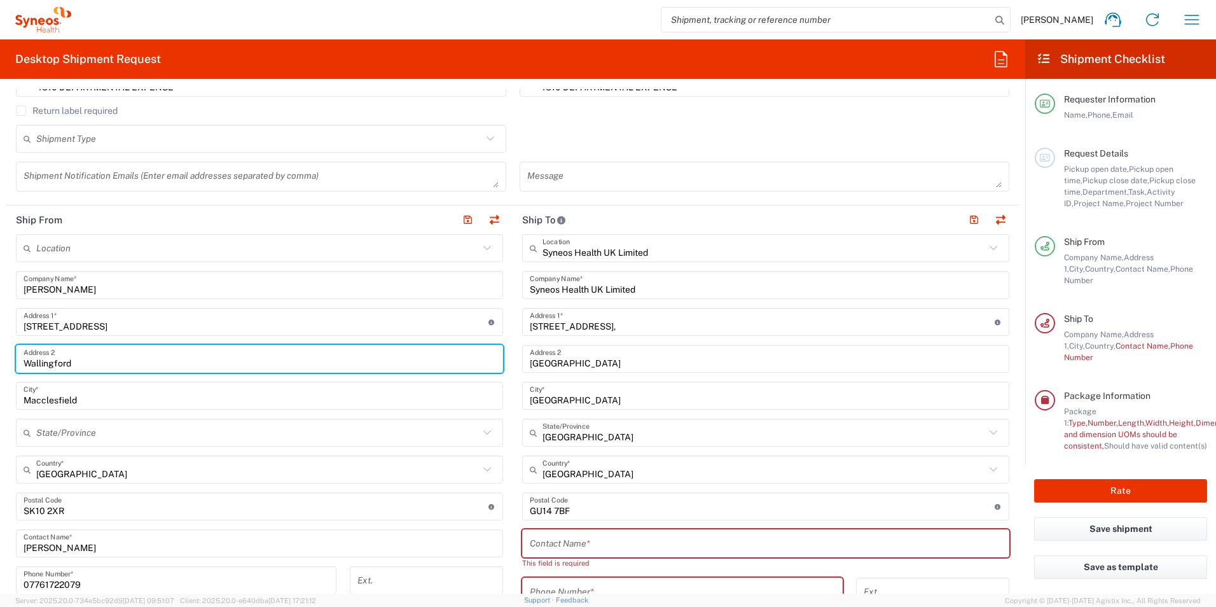
drag, startPoint x: 101, startPoint y: 365, endPoint x: 10, endPoint y: 357, distance: 90.7
click at [13, 360] on main "Location [PERSON_NAME] LLC-[GEOGRAPHIC_DATA] [GEOGRAPHIC_DATA] [GEOGRAPHIC_DATA…" at bounding box center [259, 538] width 506 height 608
type input "[PERSON_NAME]"
click at [98, 396] on input "Macclesfield" at bounding box center [260, 396] width 472 height 22
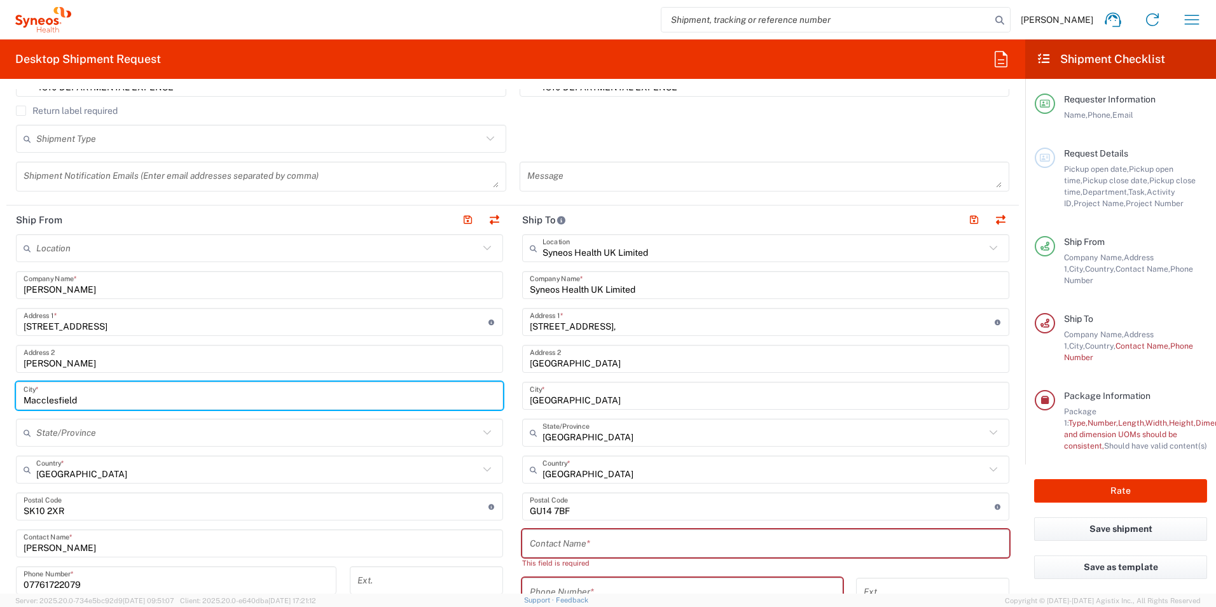
drag, startPoint x: 98, startPoint y: 397, endPoint x: 0, endPoint y: 398, distance: 98.0
click at [0, 399] on html "[PERSON_NAME] Home Shipment estimator Shipment tracking Desktop shipment reques…" at bounding box center [608, 303] width 1216 height 607
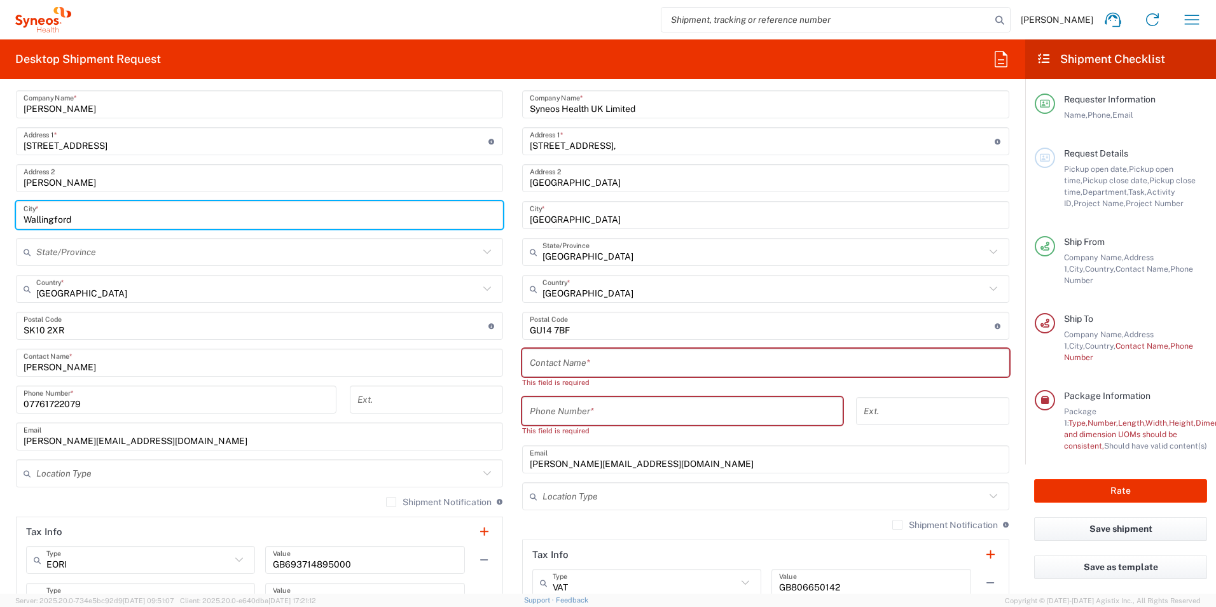
scroll to position [573, 0]
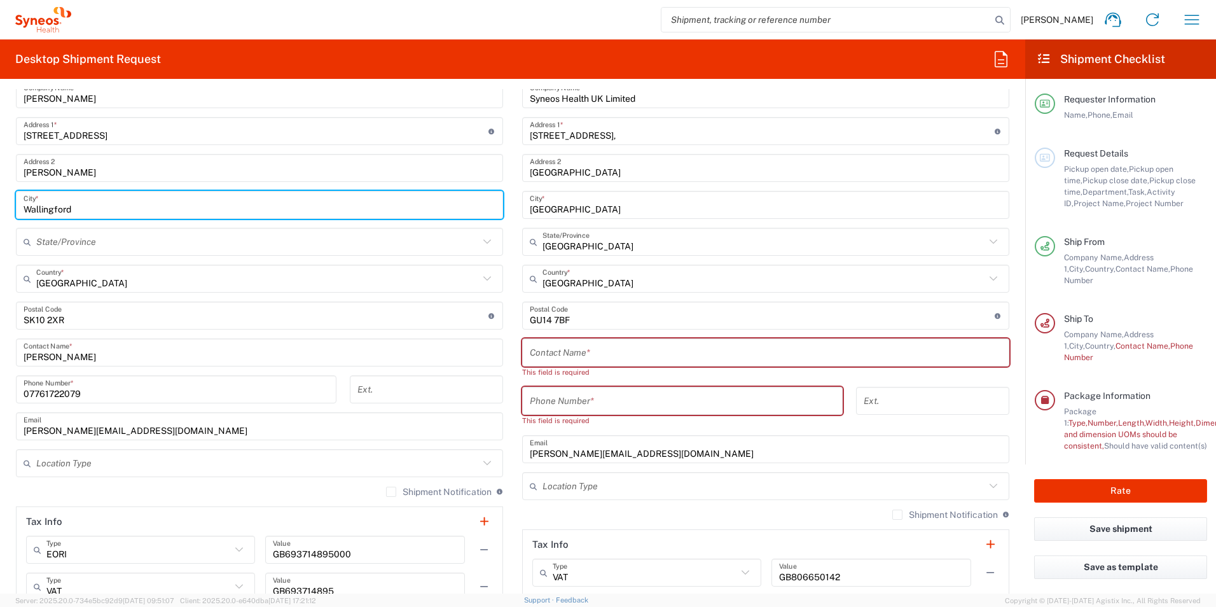
type input "Wallingford"
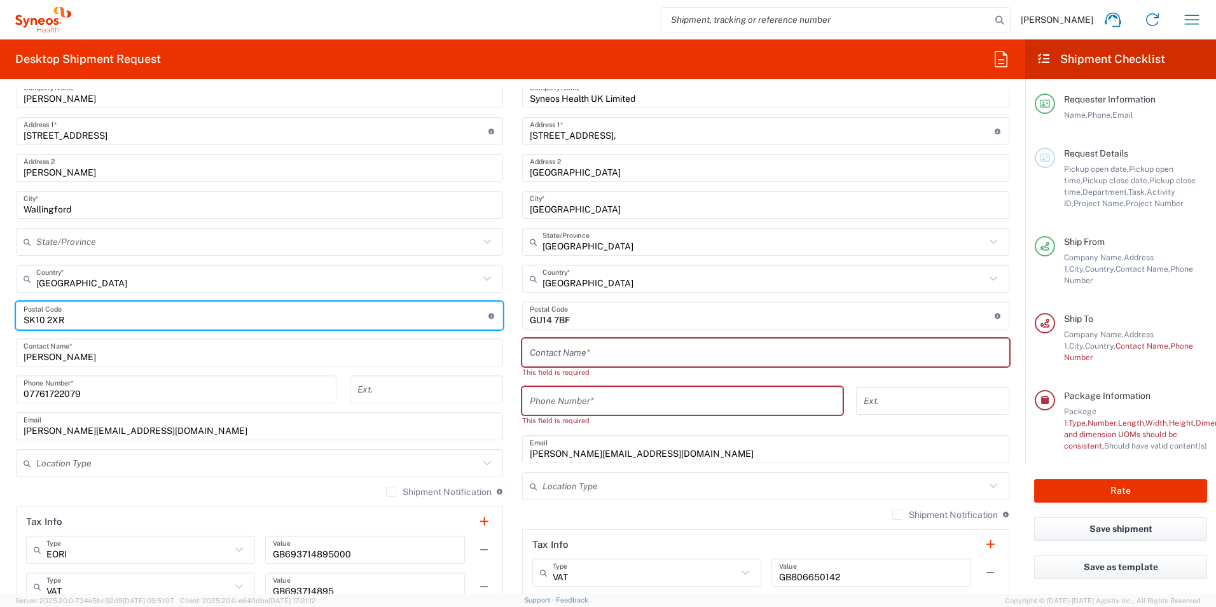
drag, startPoint x: 101, startPoint y: 313, endPoint x: 0, endPoint y: 331, distance: 102.1
click at [0, 323] on html "[PERSON_NAME] Home Shipment estimator Shipment tracking Desktop shipment reques…" at bounding box center [608, 303] width 1216 height 607
type input "OX10 9SE"
type input "[GEOGRAPHIC_DATA]"
type input "07761722079"
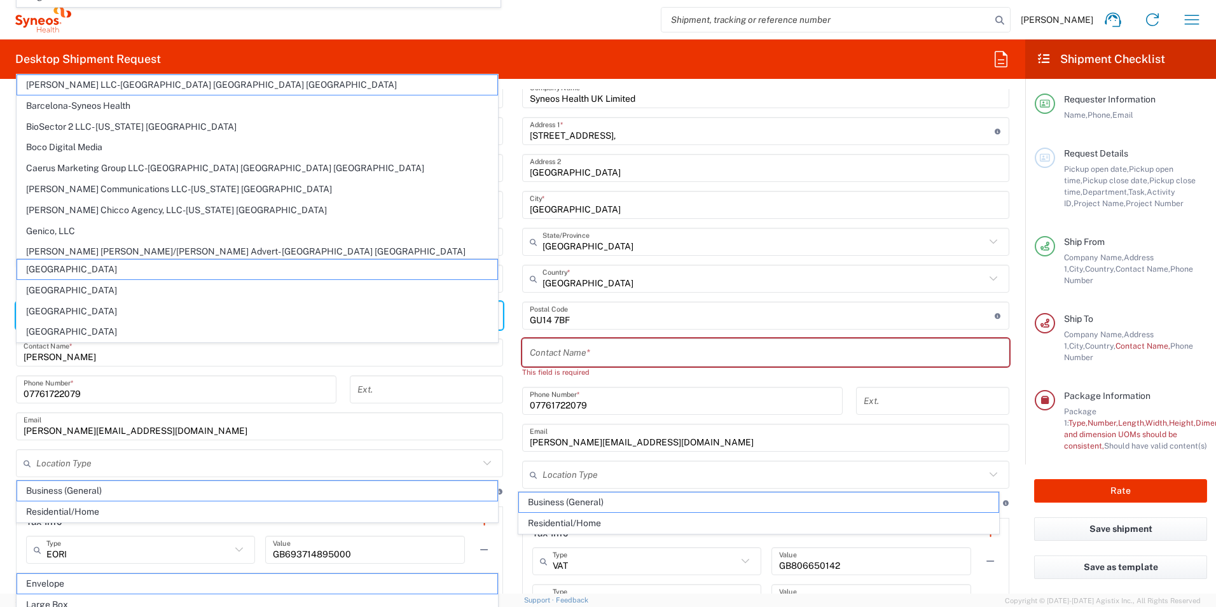
click at [501, 363] on main "Location [PERSON_NAME] LLC-[GEOGRAPHIC_DATA] [GEOGRAPHIC_DATA] [GEOGRAPHIC_DATA…" at bounding box center [259, 347] width 506 height 608
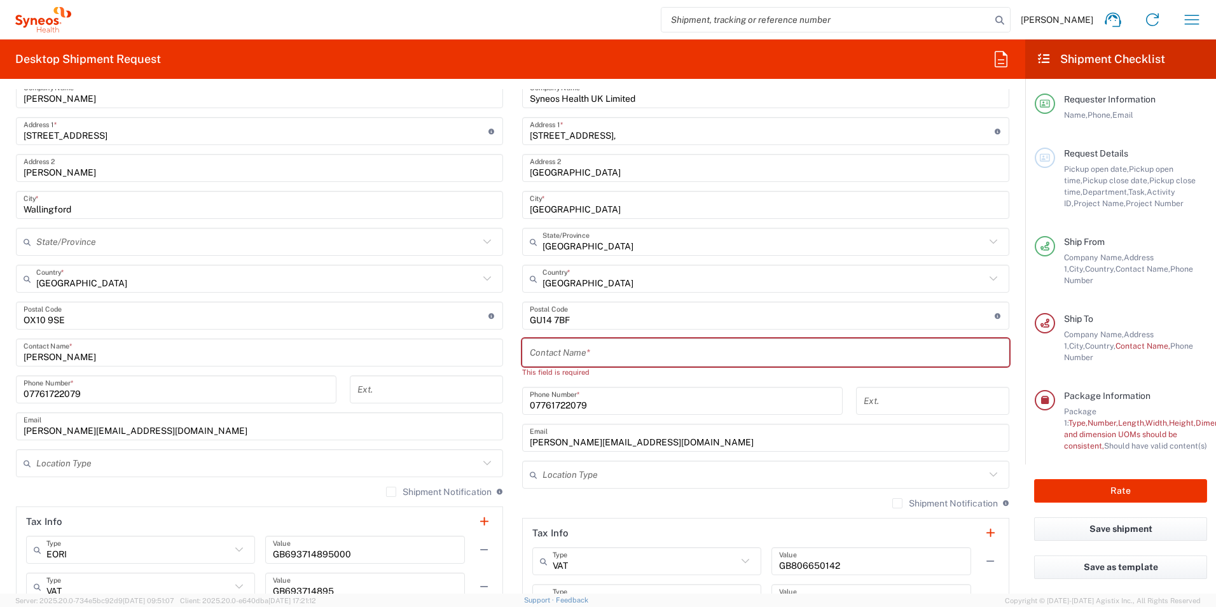
click at [569, 354] on input "text" at bounding box center [766, 353] width 472 height 22
paste input "IT Returns"
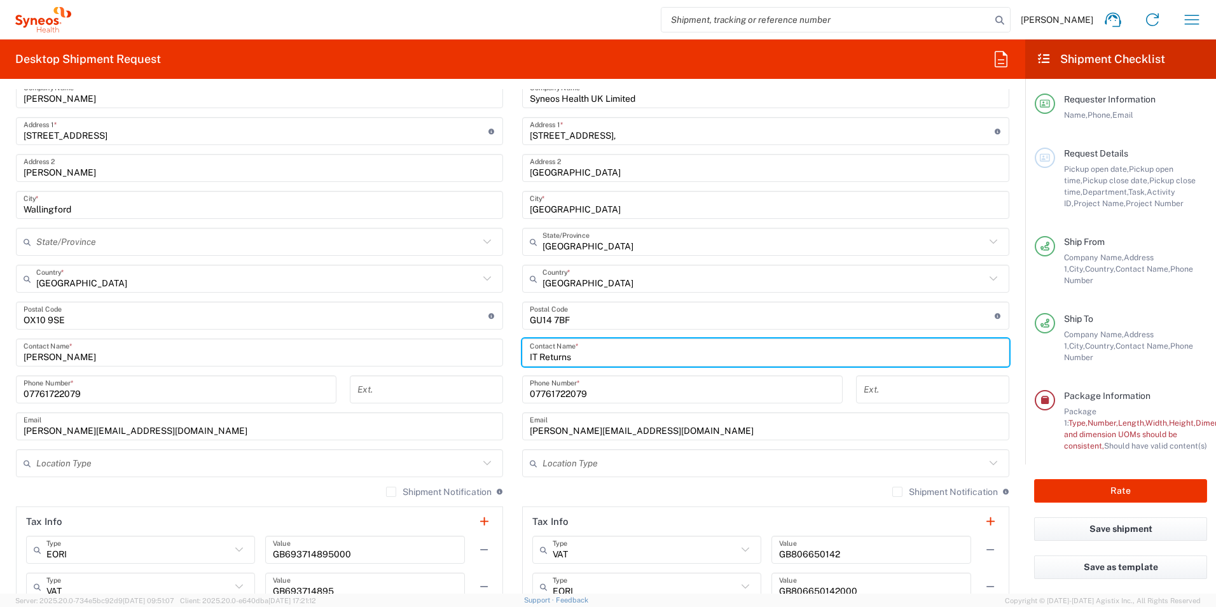
type input "IT Returns"
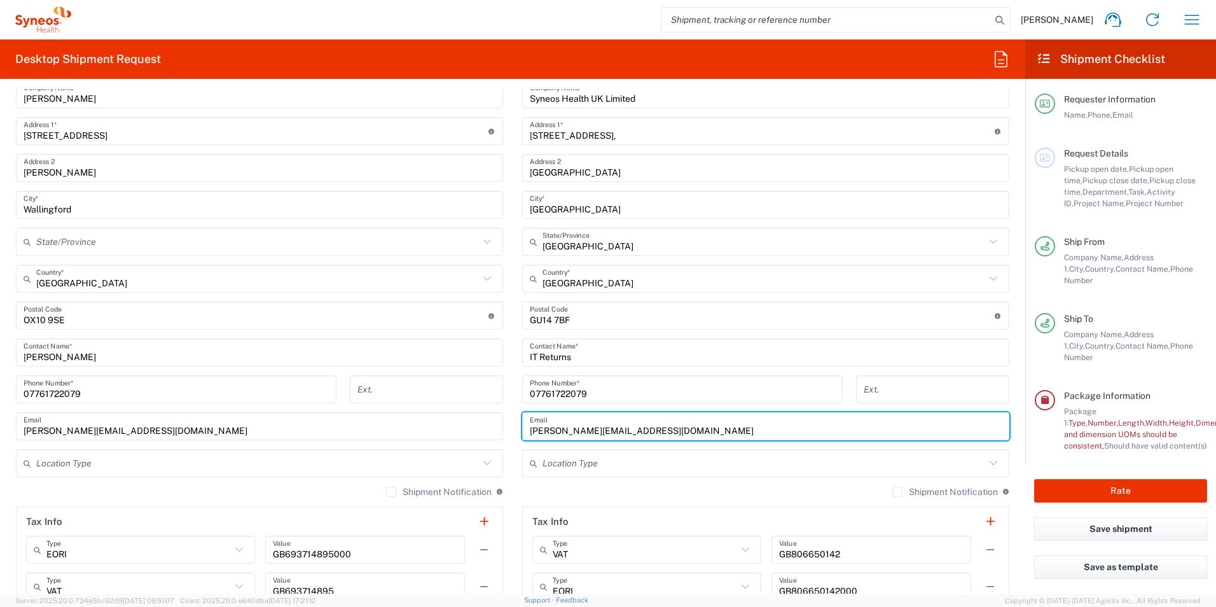
click at [619, 427] on input "[PERSON_NAME][EMAIL_ADDRESS][DOMAIN_NAME]" at bounding box center [766, 426] width 472 height 22
drag, startPoint x: 658, startPoint y: 429, endPoint x: 508, endPoint y: 437, distance: 151.0
click at [513, 437] on main "Syneos Health UK Limited Location Syneos Health UK Limited [PERSON_NAME] LLC-[G…" at bounding box center [766, 347] width 506 height 608
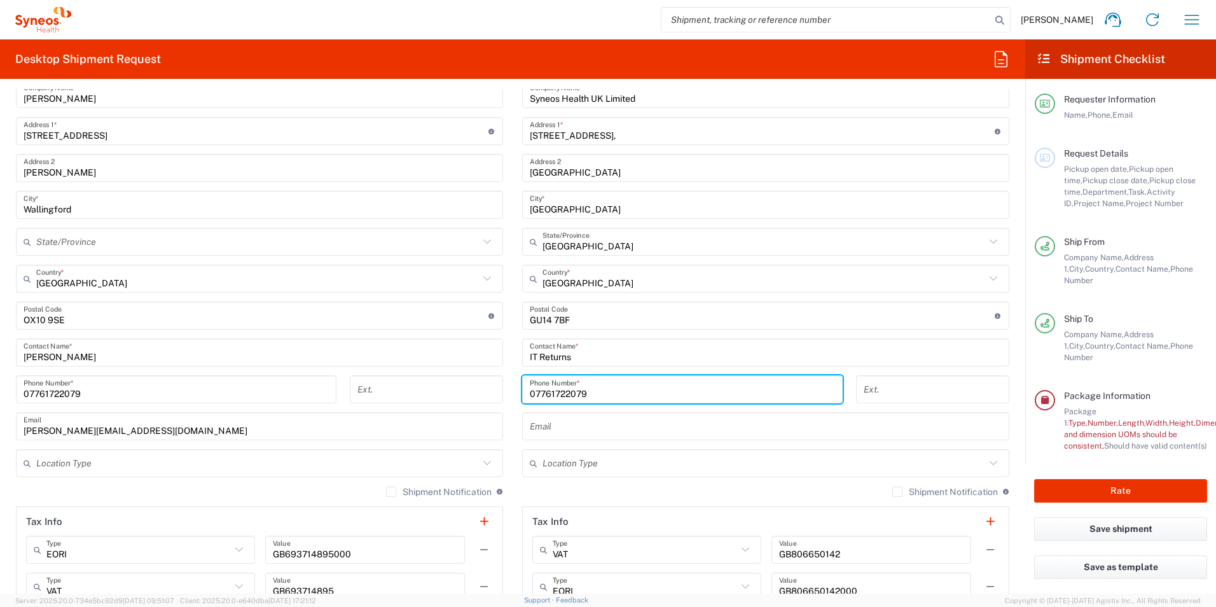
drag, startPoint x: 655, startPoint y: 393, endPoint x: 513, endPoint y: 392, distance: 141.9
click at [516, 392] on div "07761722079 Phone Number *" at bounding box center [683, 393] width 334 height 37
paste input "1276713000"
type input "01276713000"
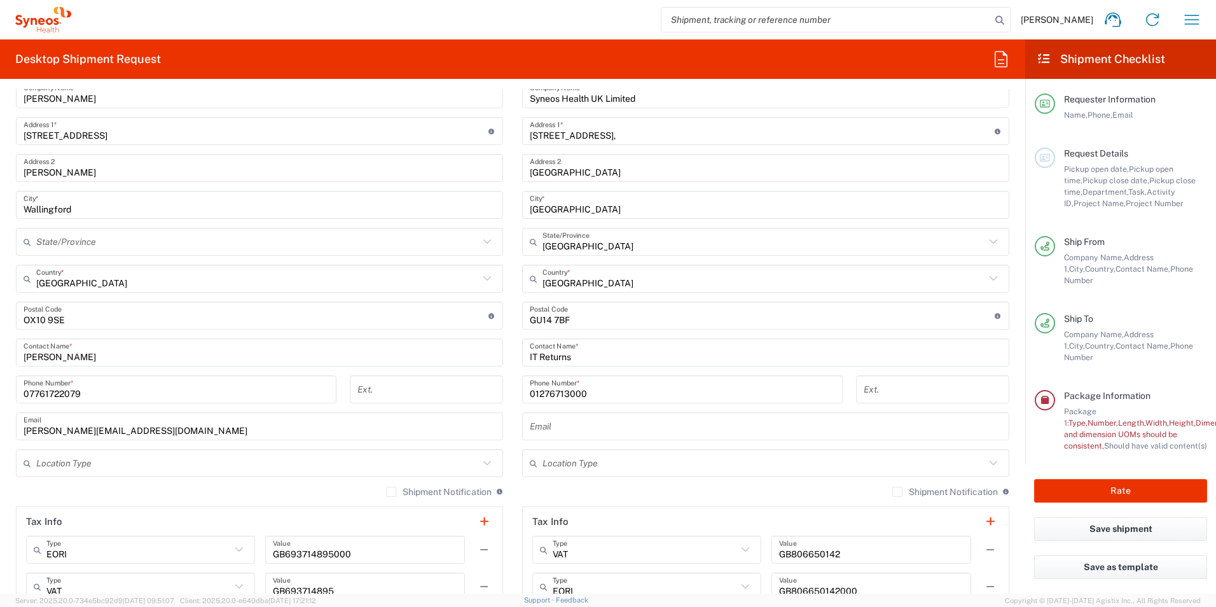
click at [840, 399] on div "01276713000 Phone Number *" at bounding box center [683, 393] width 334 height 37
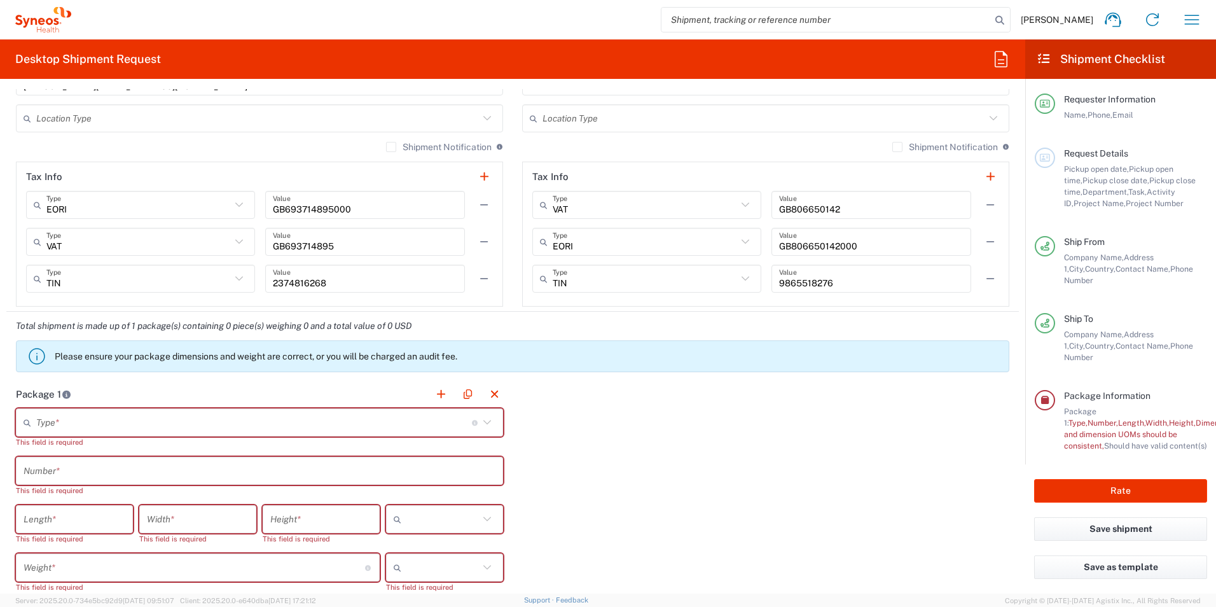
scroll to position [1081, 0]
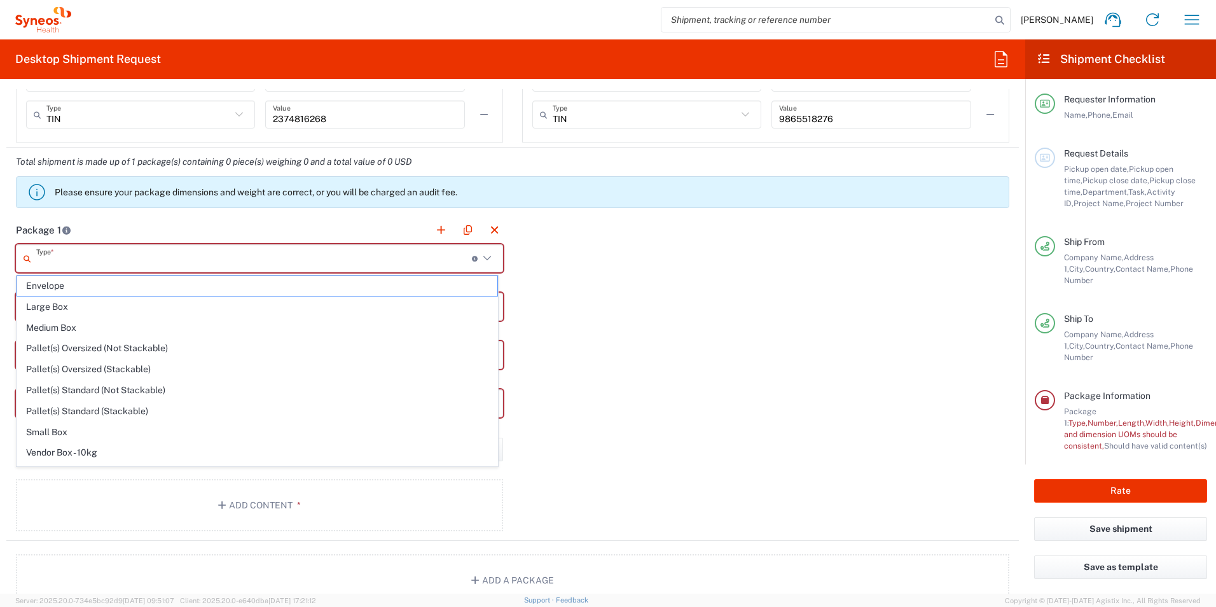
click at [111, 257] on input "text" at bounding box center [254, 258] width 436 height 22
click at [97, 312] on span "Large Box" at bounding box center [257, 307] width 480 height 20
type input "Large Box"
type input "17.5"
type input "12.5"
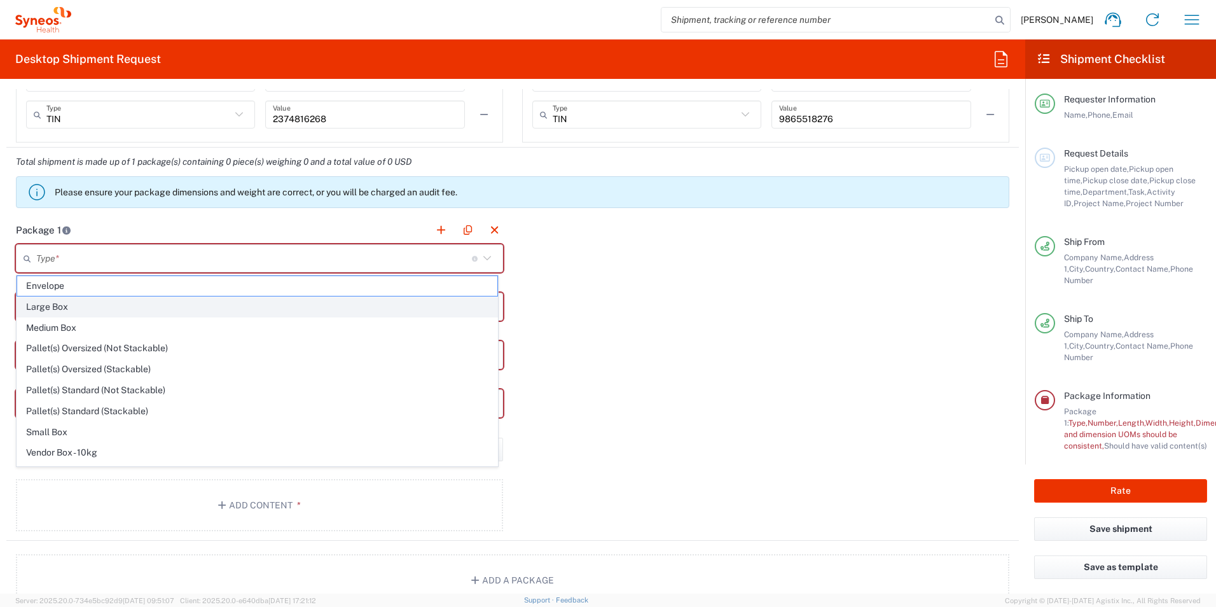
type input "3"
type input "in"
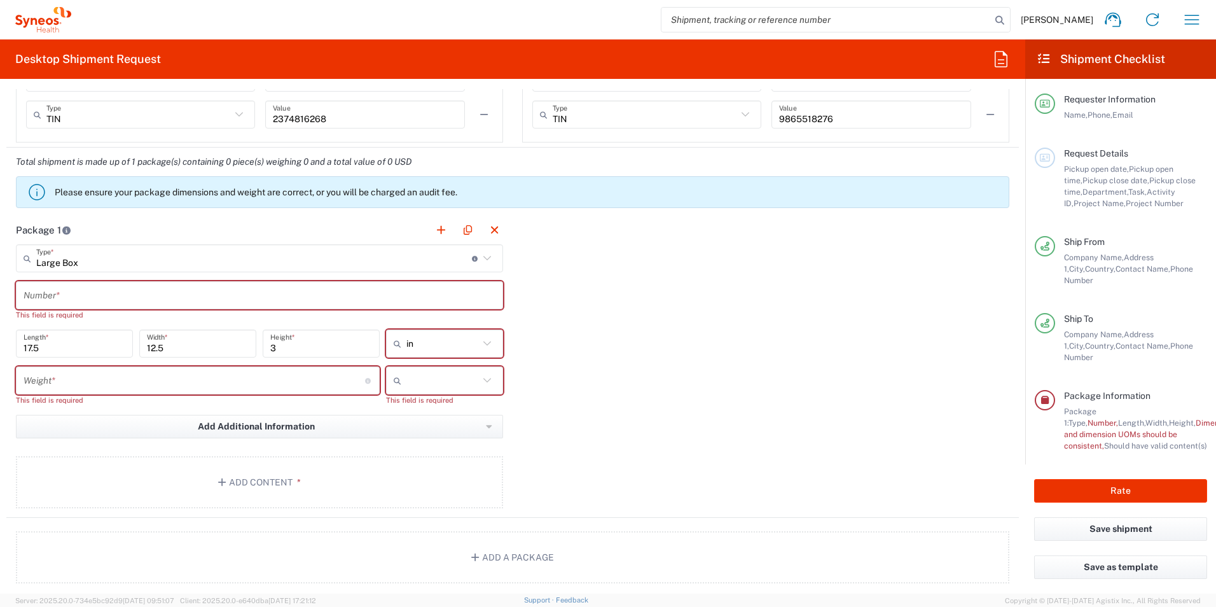
click at [482, 340] on icon at bounding box center [487, 343] width 17 height 17
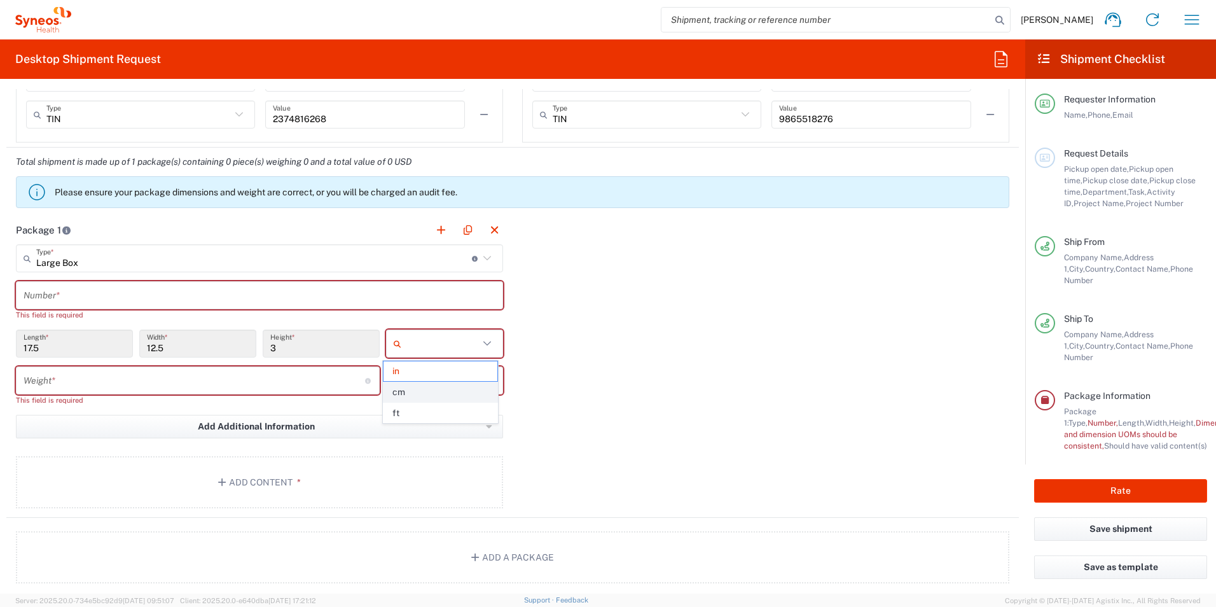
click at [438, 386] on span "cm" at bounding box center [440, 392] width 113 height 20
type input "44.45"
type input "31.75"
type input "7.62"
type input "cm"
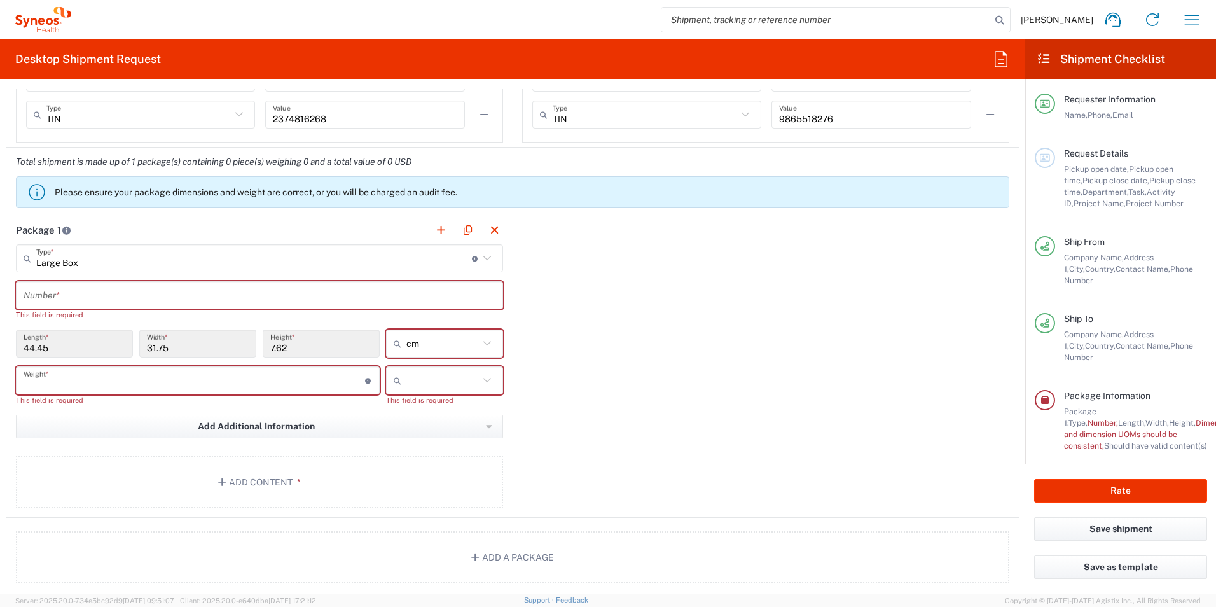
click at [316, 382] on input "number" at bounding box center [195, 381] width 342 height 22
type input "3"
click at [484, 382] on icon at bounding box center [487, 380] width 17 height 17
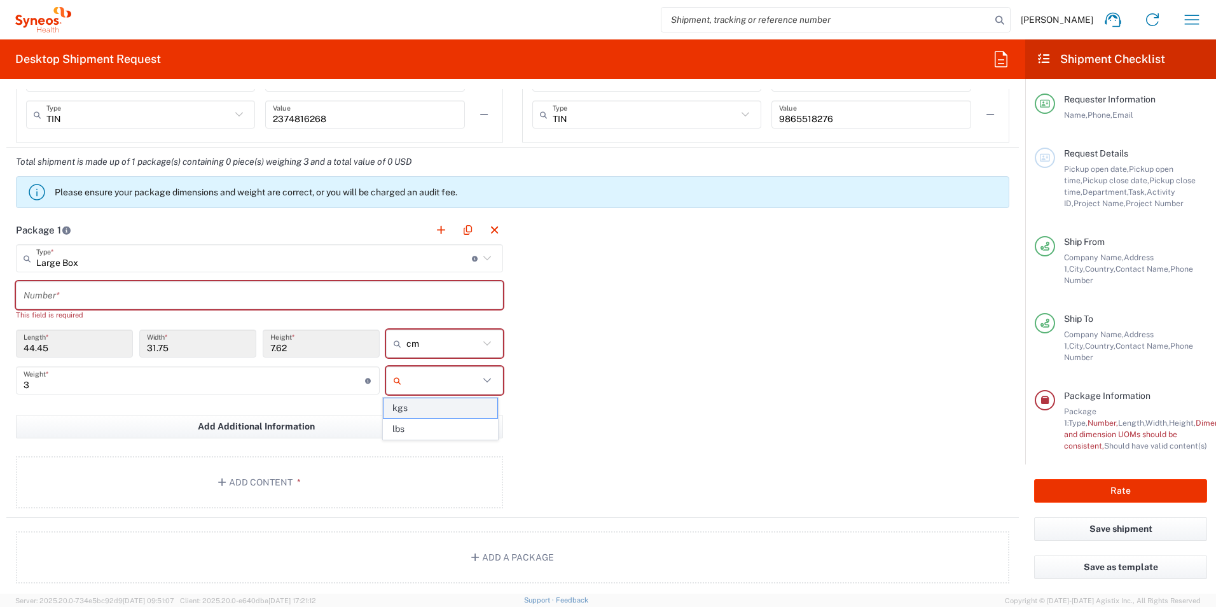
click at [443, 413] on span "kgs" at bounding box center [440, 408] width 113 height 20
type input "kgs"
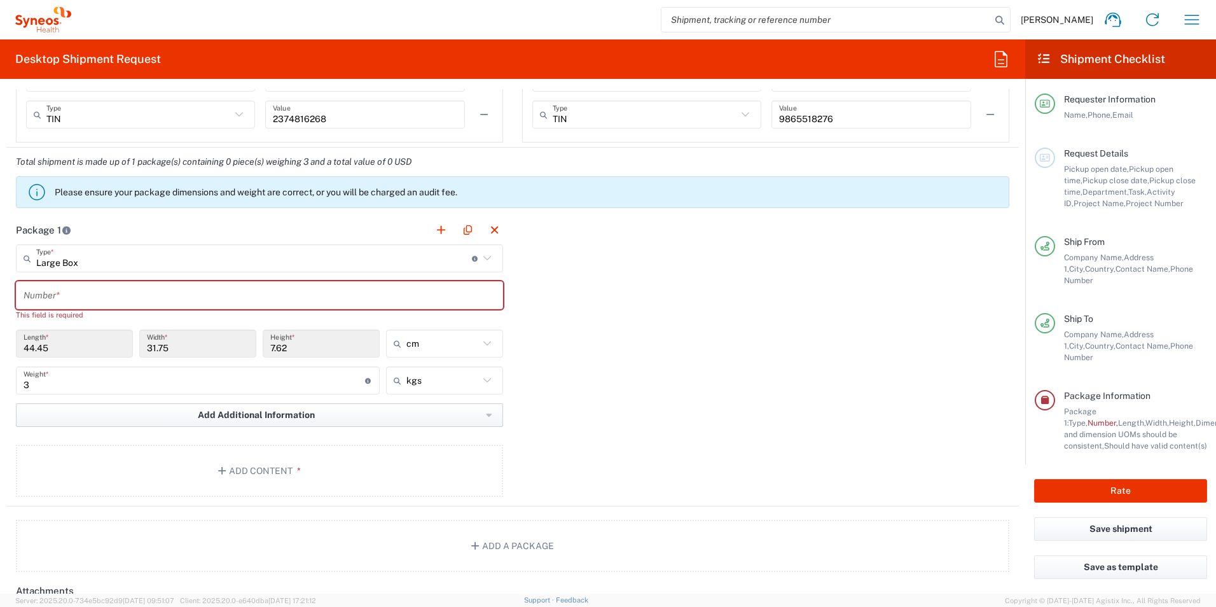
click at [232, 420] on span "Add Additional Information" at bounding box center [256, 415] width 117 height 12
click at [203, 295] on input "text" at bounding box center [260, 295] width 472 height 22
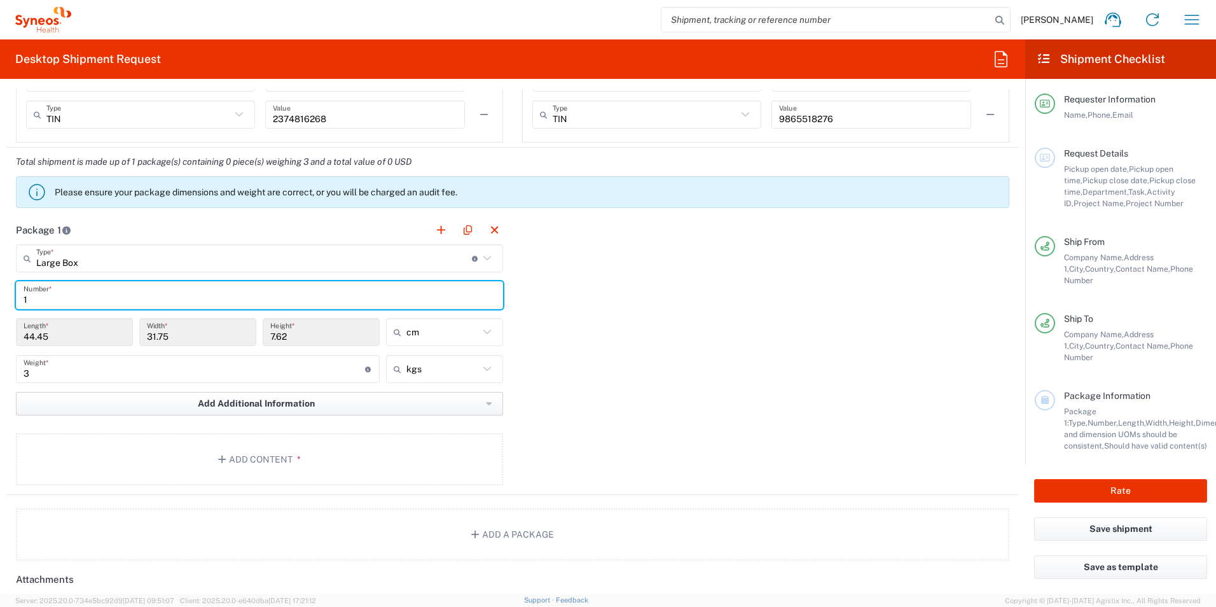
type input "1"
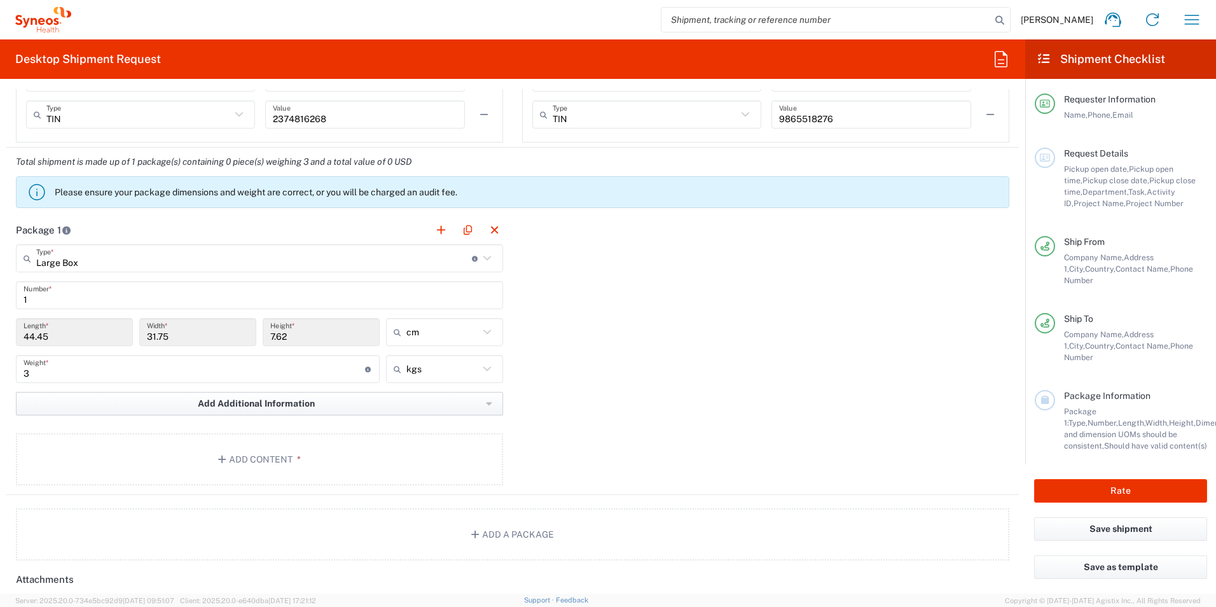
click at [209, 403] on span "Add Additional Information" at bounding box center [256, 404] width 117 height 12
click at [693, 354] on div "Package 1 Large Box Type * Material used to package goods Envelope Large Box Me…" at bounding box center [512, 355] width 1013 height 279
click at [254, 450] on button "Add Content *" at bounding box center [259, 459] width 487 height 52
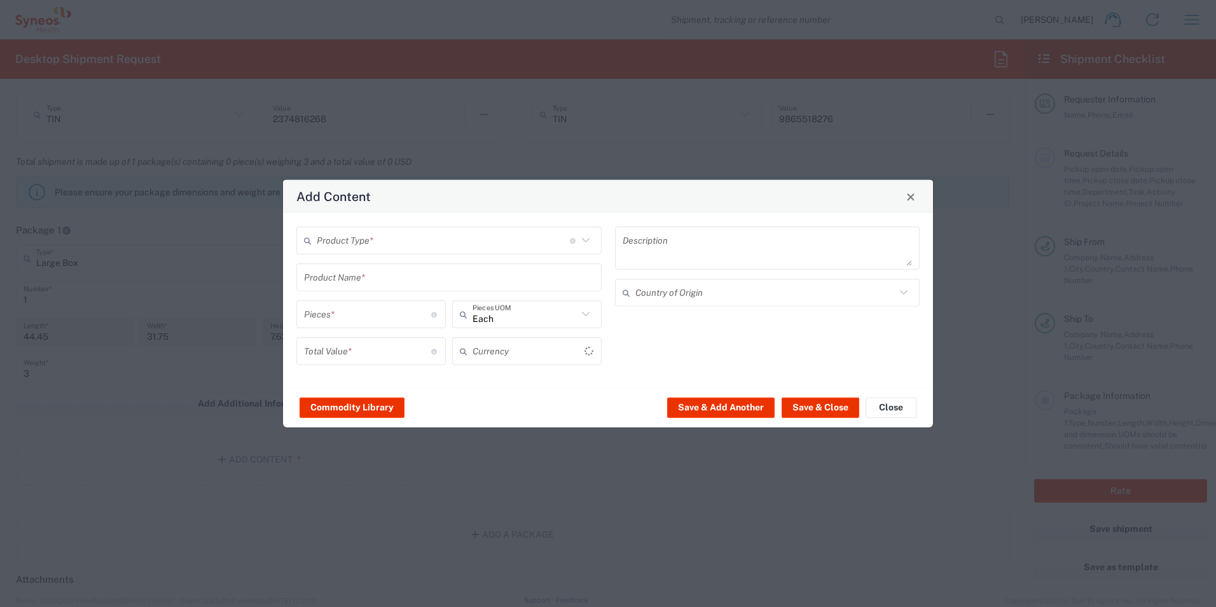
type input "US Dollar"
click at [392, 246] on input "text" at bounding box center [443, 240] width 253 height 22
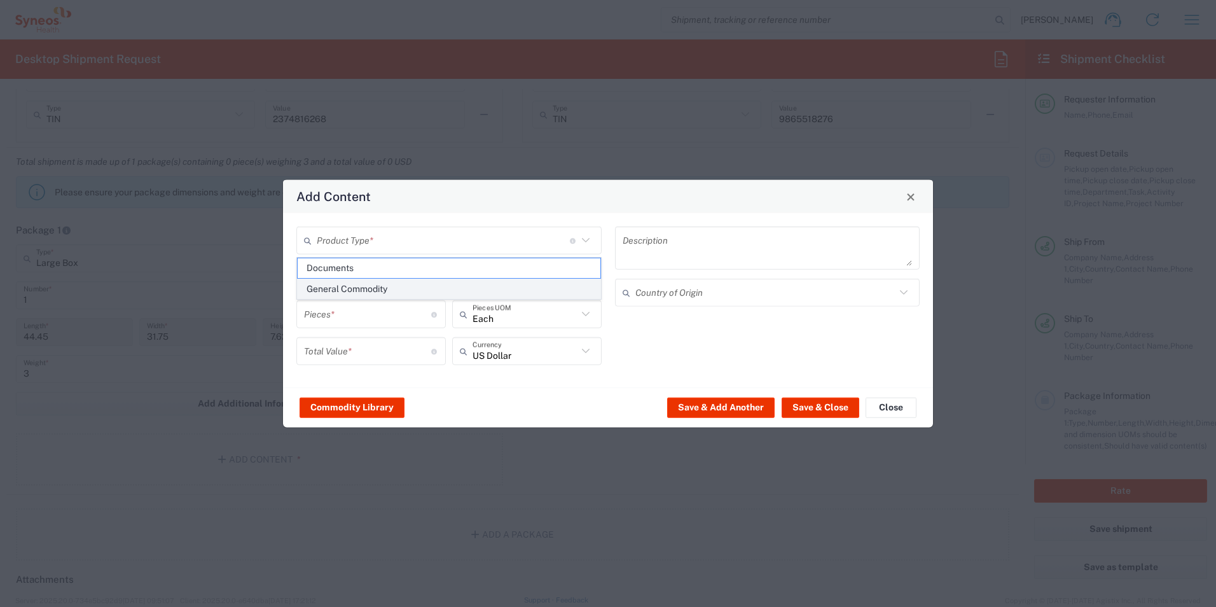
click at [371, 288] on span "General Commodity" at bounding box center [449, 289] width 303 height 20
type input "General Commodity"
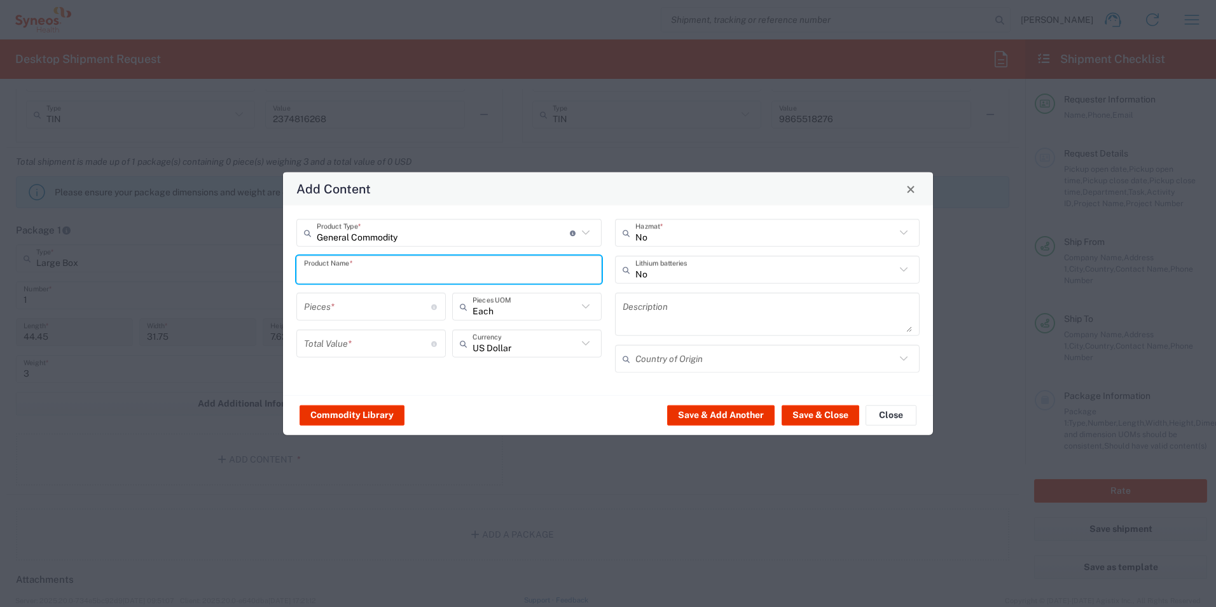
click at [368, 267] on input "text" at bounding box center [449, 269] width 290 height 22
type input "Laptop return"
click at [482, 403] on div "Commodity Library Save & Add Another Save & Close Close" at bounding box center [608, 415] width 650 height 40
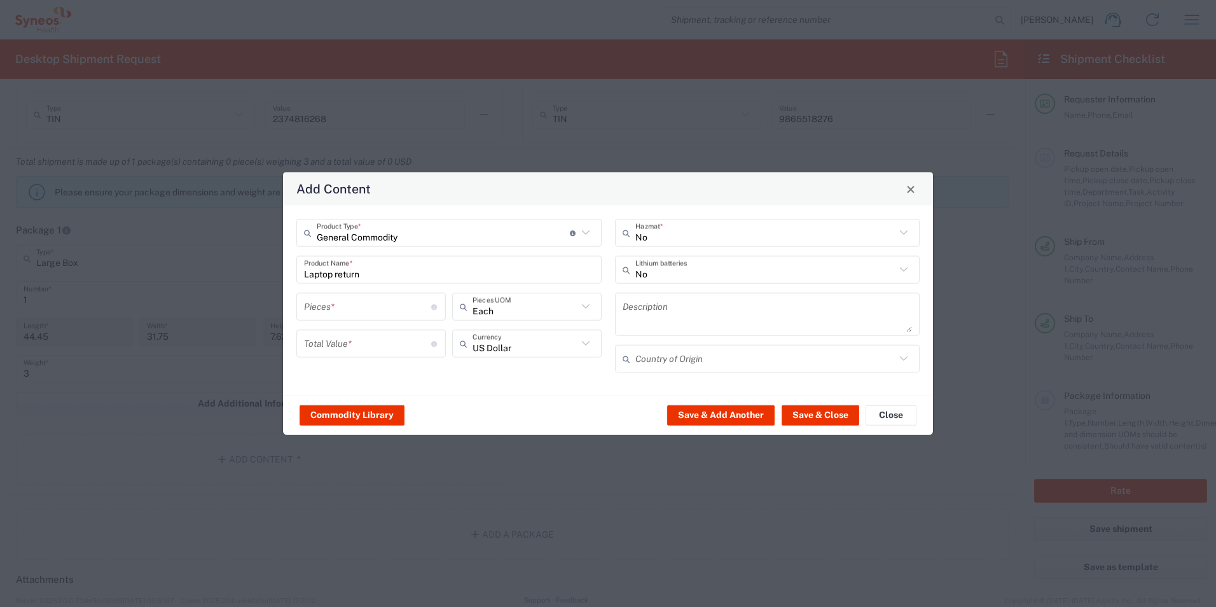
click at [385, 300] on input "number" at bounding box center [367, 306] width 127 height 22
type input "1"
click at [386, 333] on input "number" at bounding box center [367, 343] width 127 height 22
type input "500"
click at [525, 353] on input "text" at bounding box center [525, 343] width 105 height 22
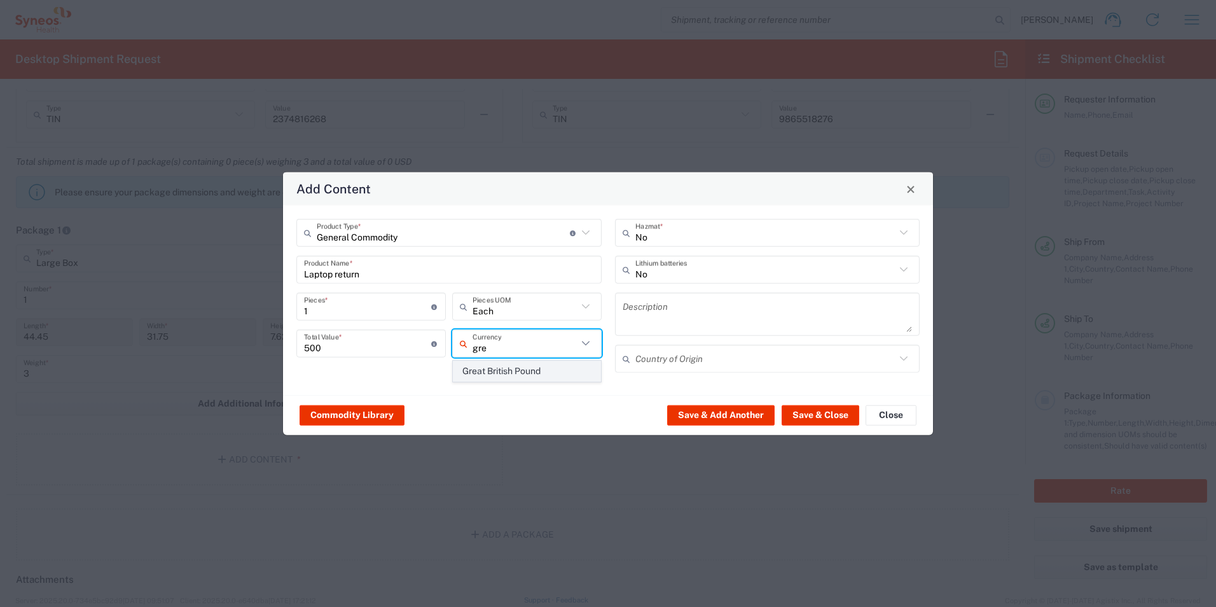
click at [527, 369] on span "Great British Pound" at bounding box center [527, 371] width 147 height 20
type input "Great British Pound"
click at [817, 415] on button "Save & Close" at bounding box center [821, 415] width 78 height 20
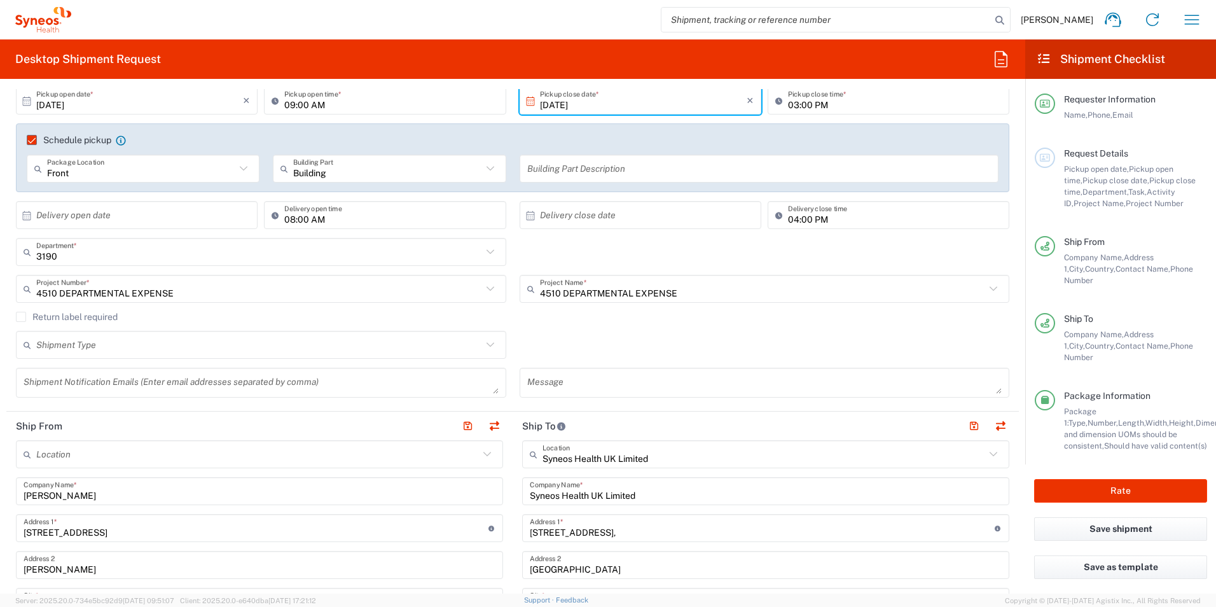
scroll to position [64, 0]
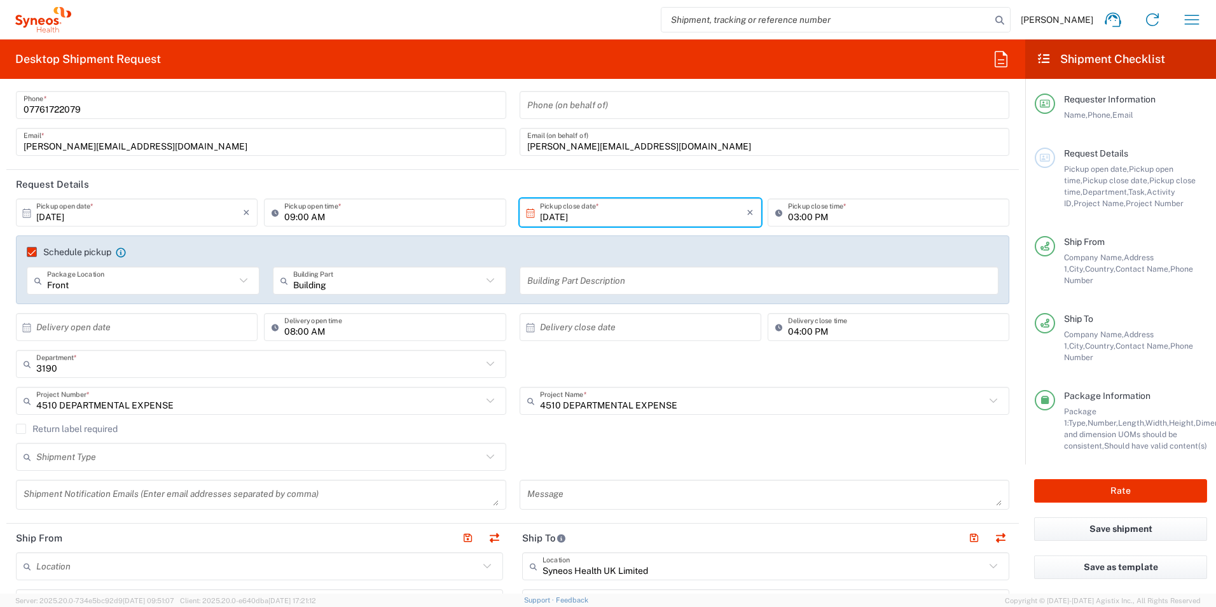
click at [784, 183] on header "Request Details" at bounding box center [512, 184] width 1013 height 29
click at [525, 215] on icon at bounding box center [530, 212] width 11 height 11
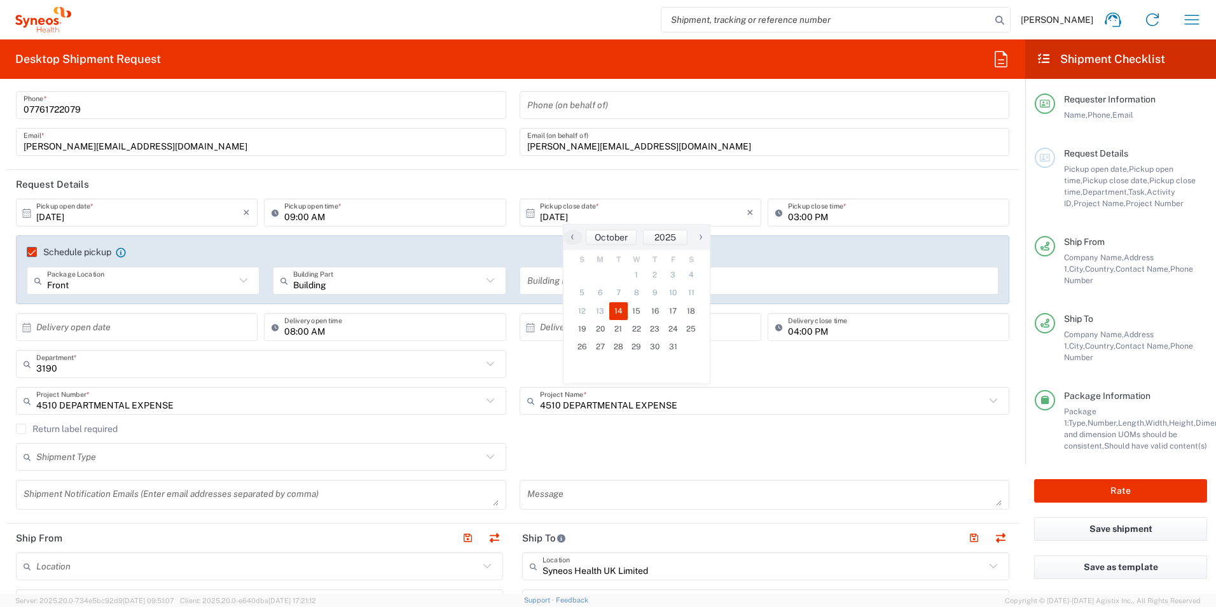
click at [616, 309] on span "14" at bounding box center [618, 311] width 18 height 18
click at [705, 184] on header "Request Details" at bounding box center [512, 184] width 1013 height 29
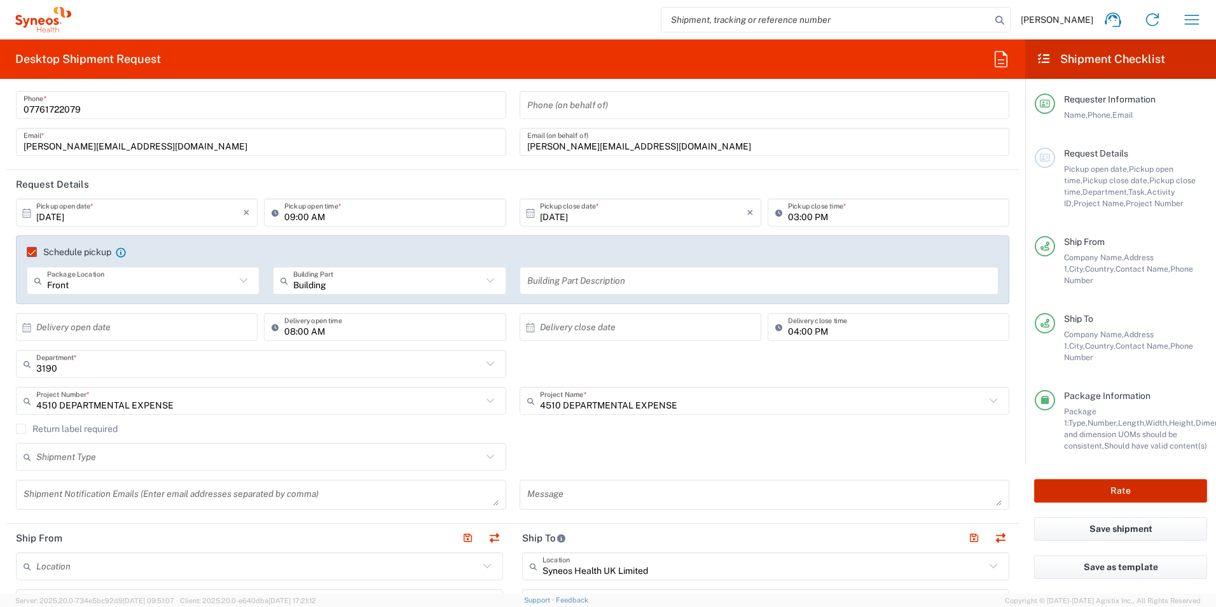
click at [1110, 479] on button "Rate" at bounding box center [1120, 491] width 173 height 24
type input "4510 DEPARTMENTAL EXPENSE"
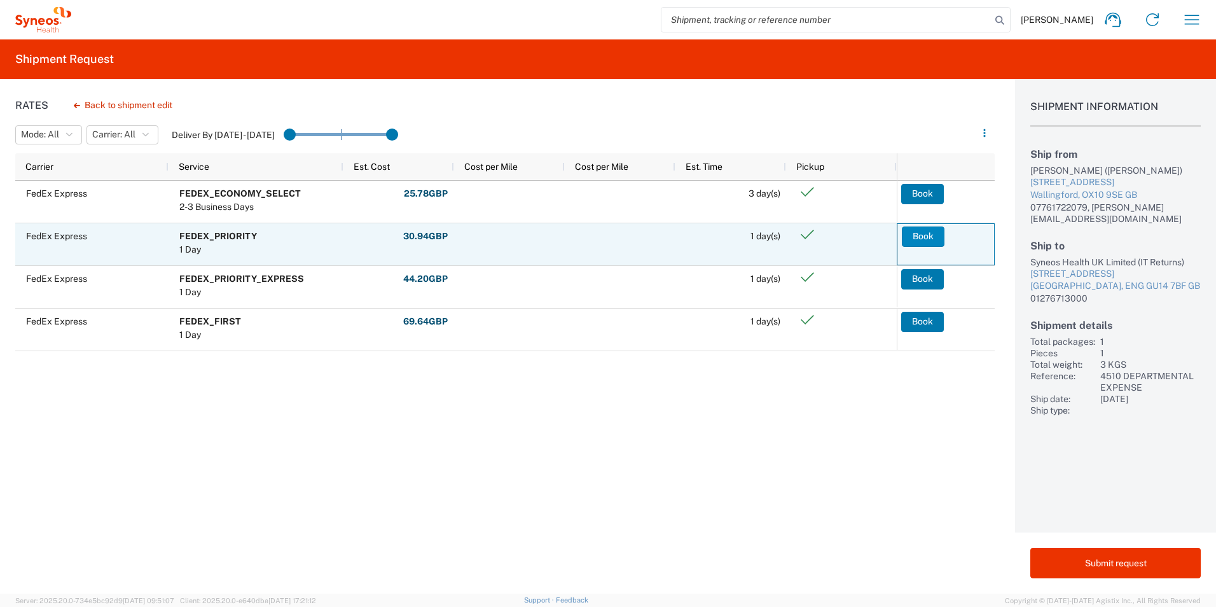
click at [931, 240] on button "Book" at bounding box center [923, 236] width 43 height 20
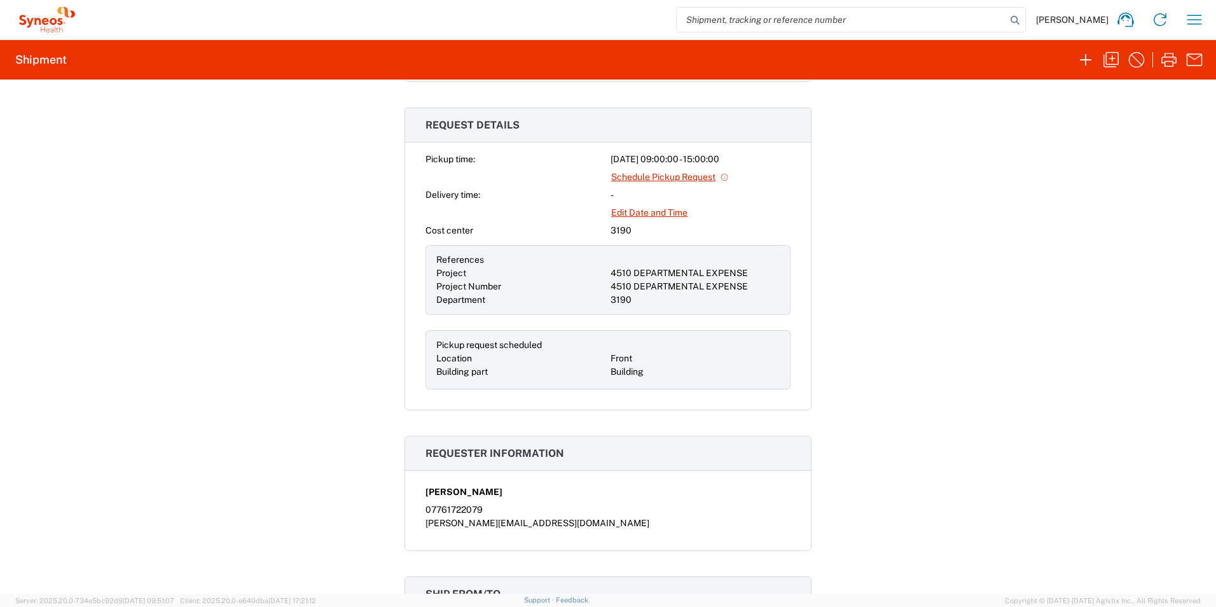
scroll to position [700, 0]
